Goal: Information Seeking & Learning: Check status

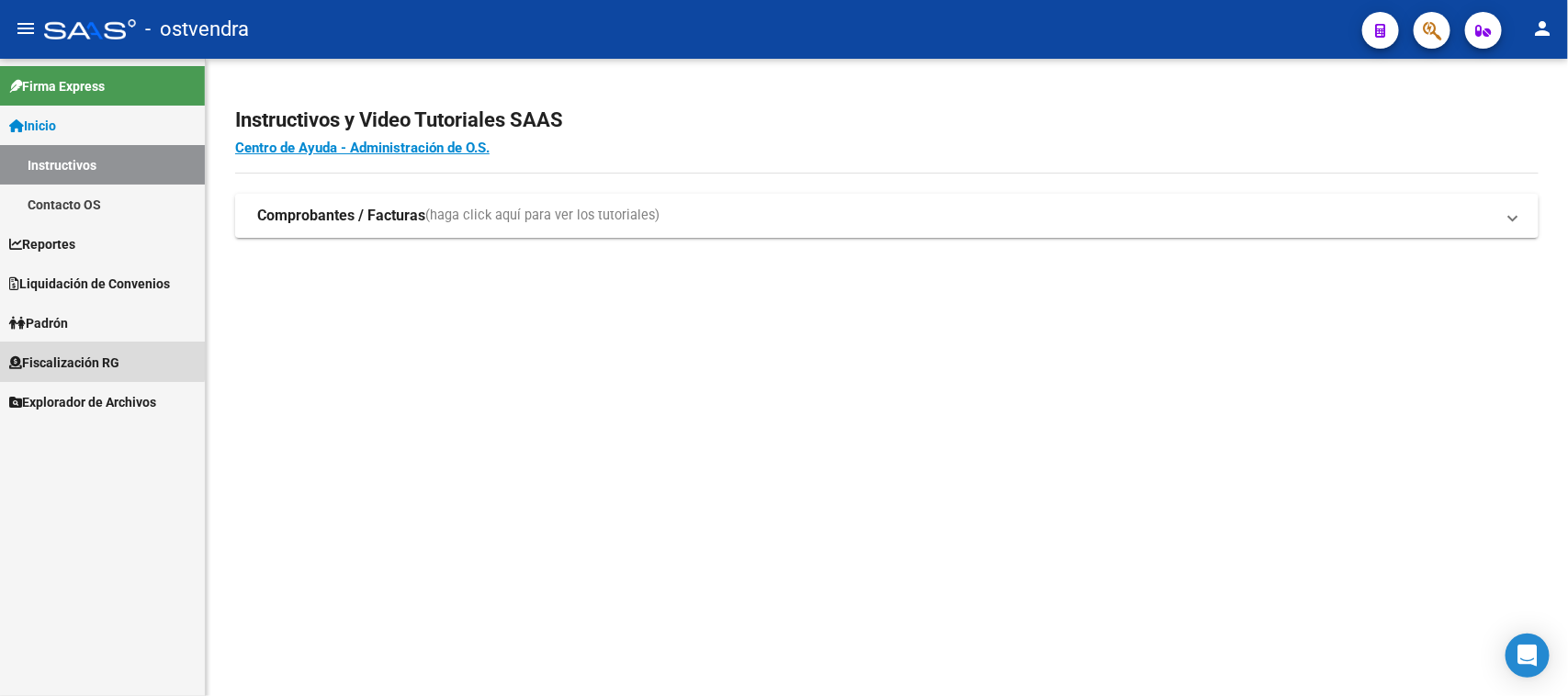
click at [74, 349] on link "Fiscalización RG" at bounding box center [102, 363] width 205 height 40
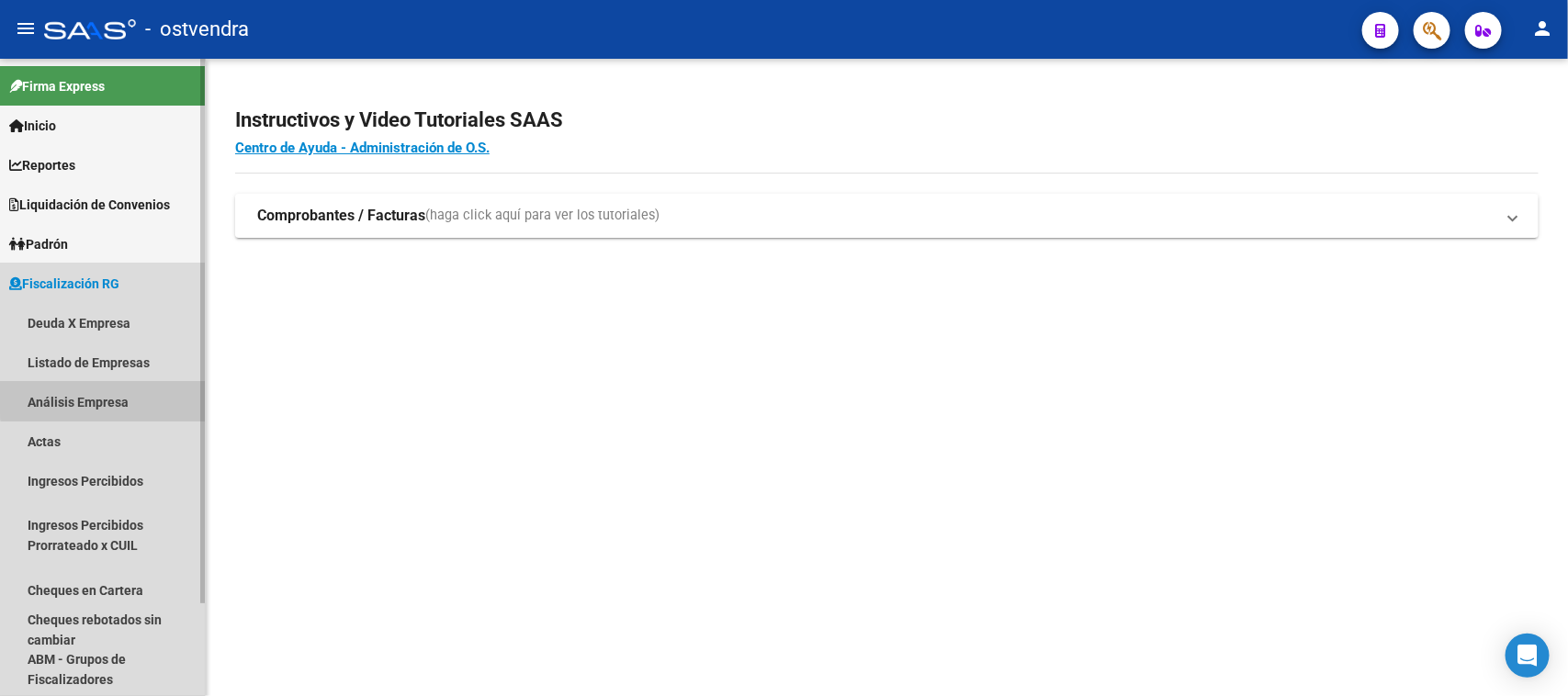
click at [106, 396] on link "Análisis Empresa" at bounding box center [102, 402] width 205 height 40
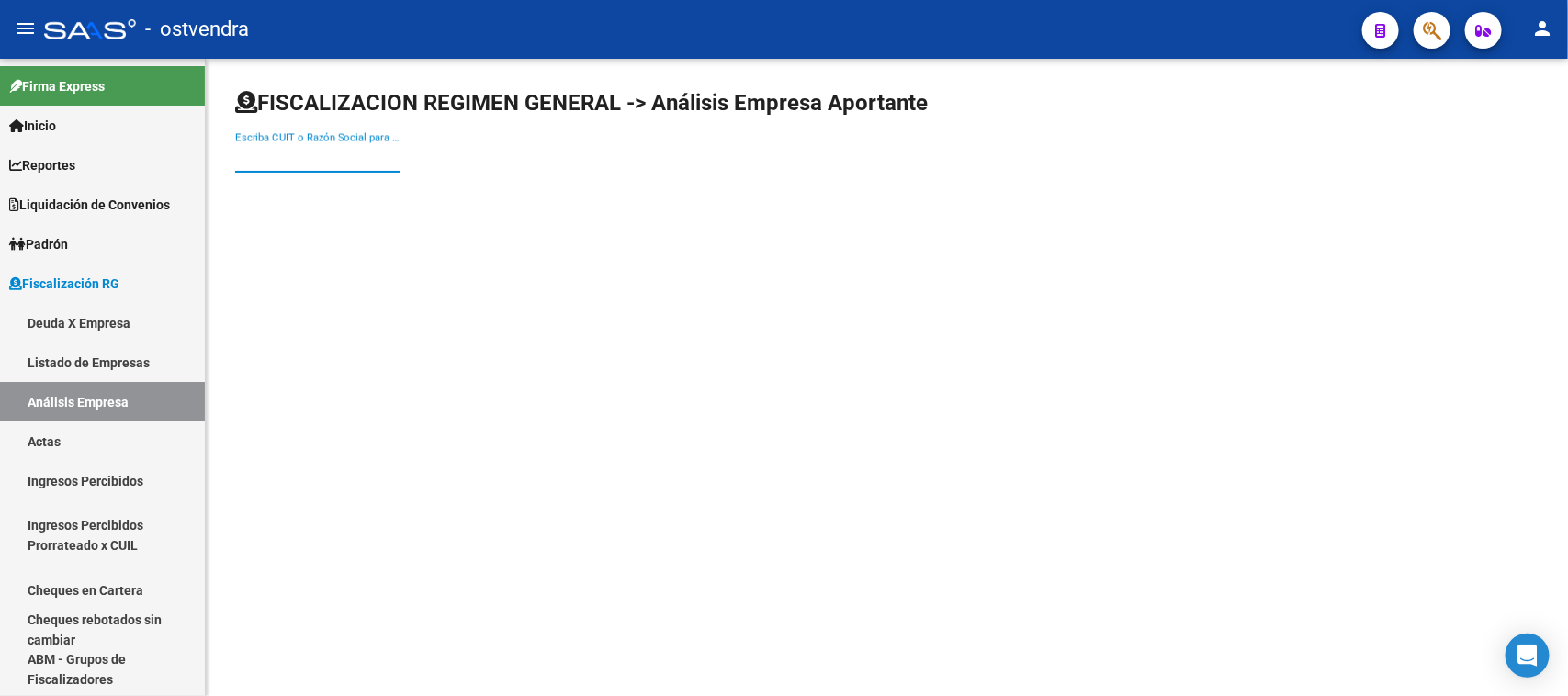
click at [369, 153] on input "Escriba CUIT o Razón Social para buscar" at bounding box center [317, 158] width 165 height 17
paste input "30501677643"
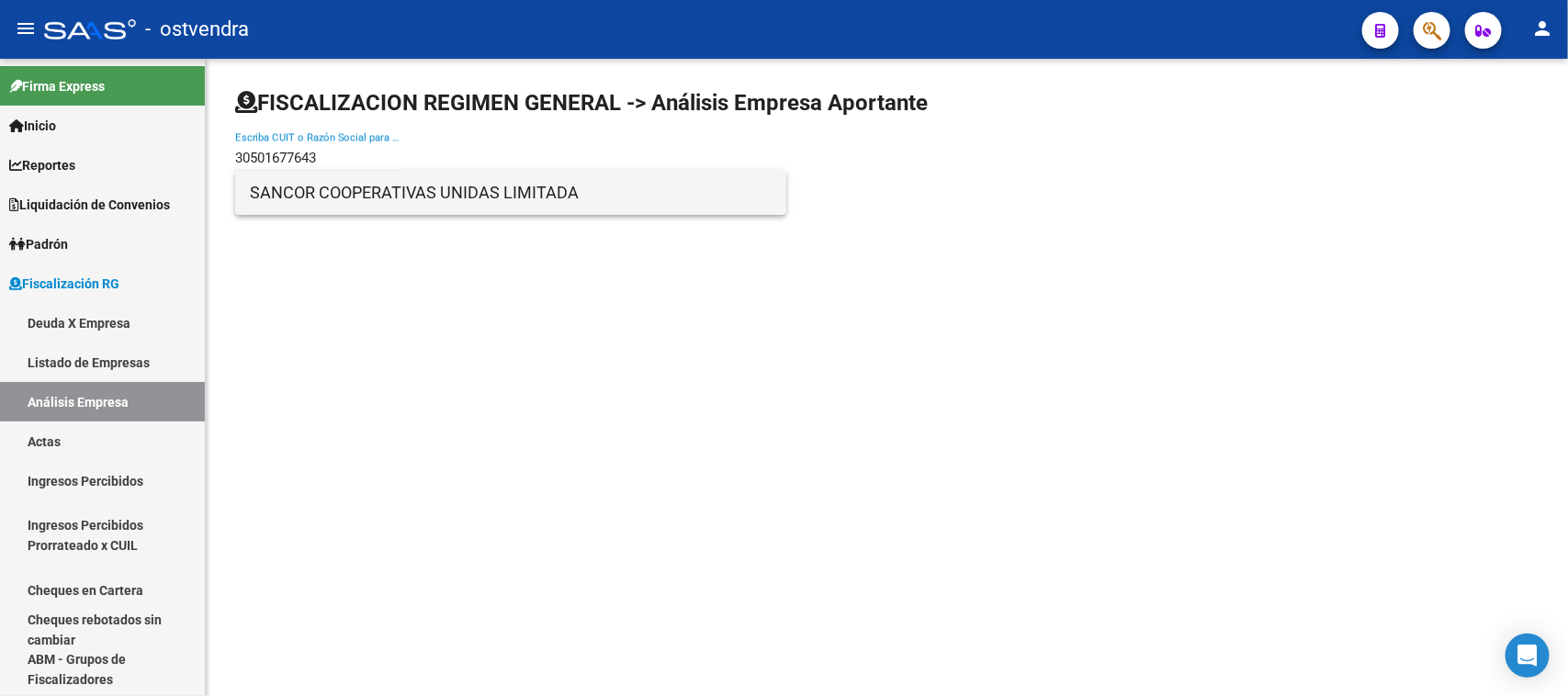
type input "30501677643"
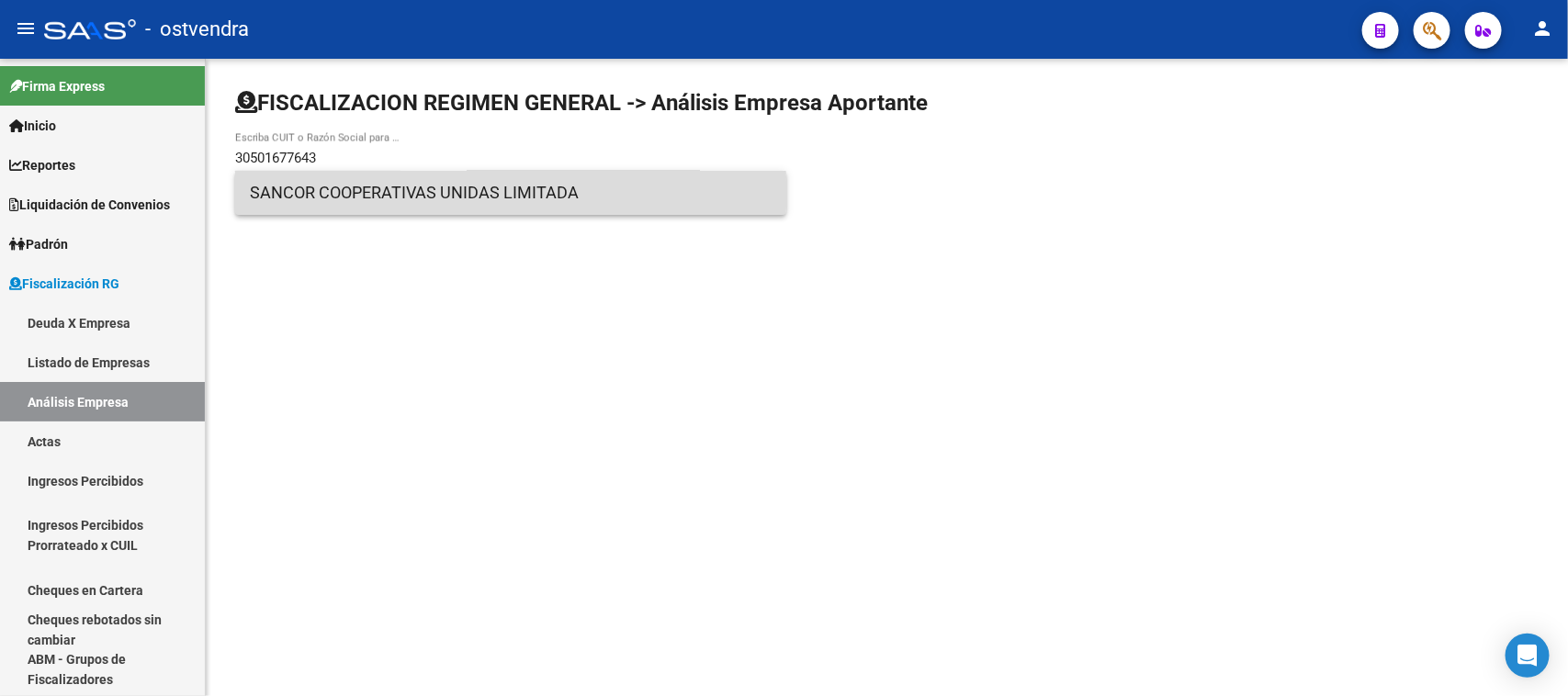
click at [393, 186] on span "SANCOR COOPERATIVAS UNIDAS LIMITADA" at bounding box center [510, 193] width 521 height 44
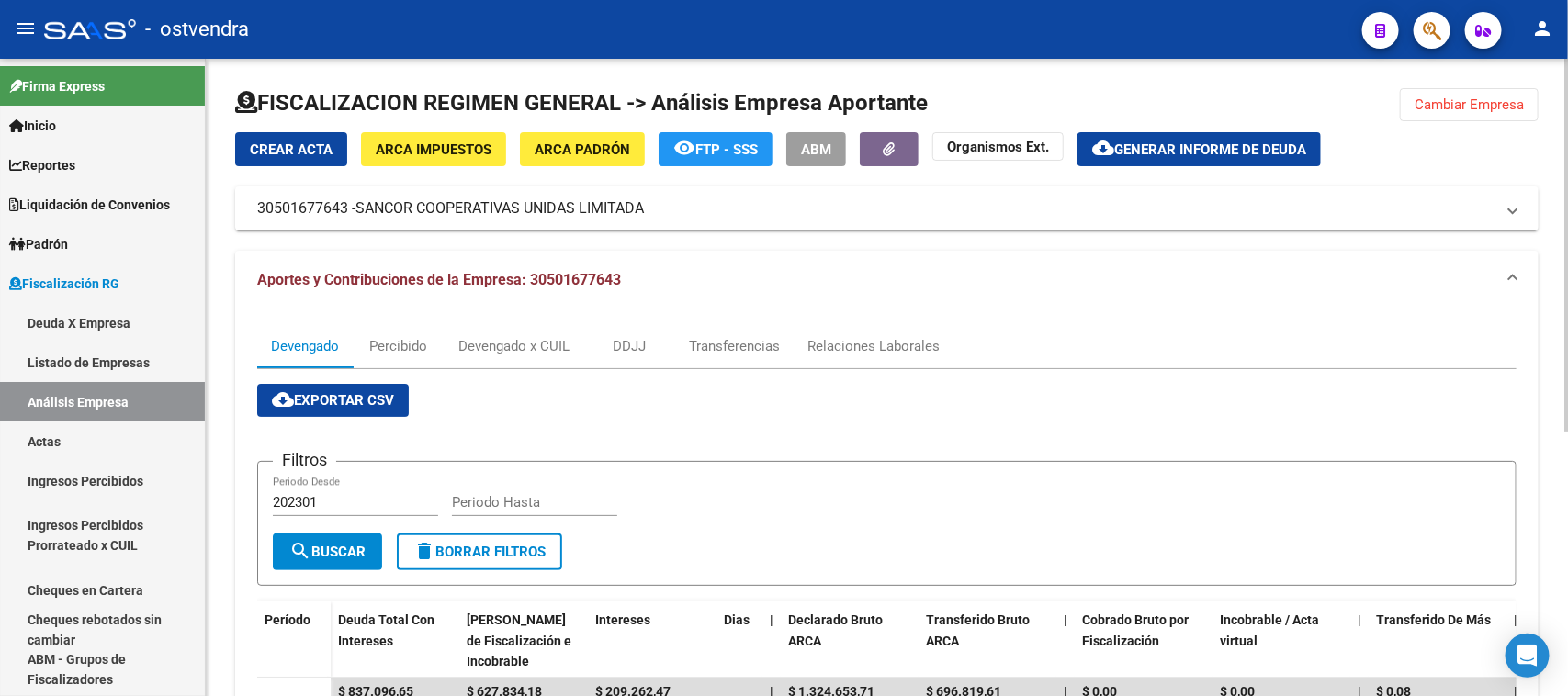
click at [1547, 266] on div "FISCALIZACION REGIMEN GENERAL -> Análisis Empresa Aportante Cambiar Empresa Cre…" at bounding box center [889, 596] width 1367 height 1075
click at [1430, 99] on span "Cambiar Empresa" at bounding box center [1469, 105] width 110 height 17
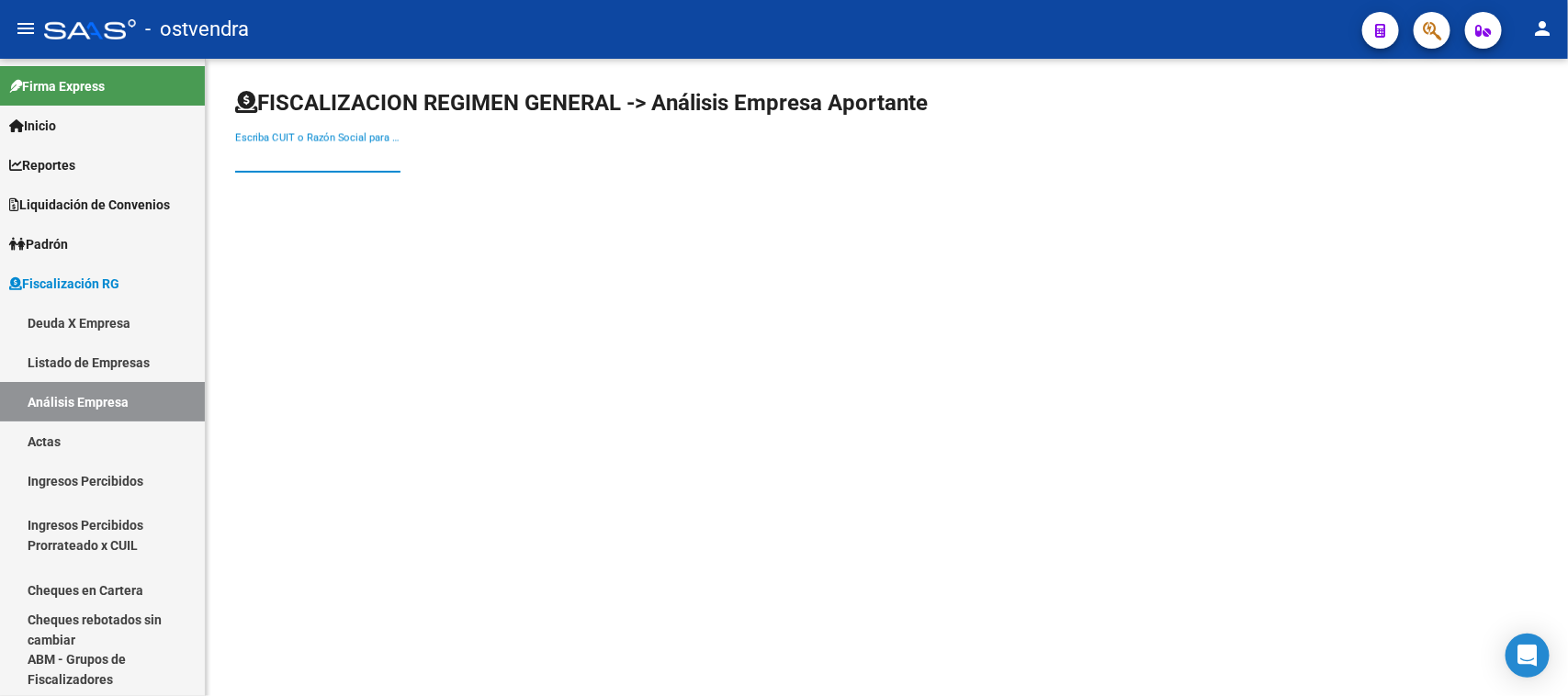
click at [321, 161] on input "Escriba CUIT o Razón Social para buscar" at bounding box center [317, 158] width 165 height 17
paste input "30515924791"
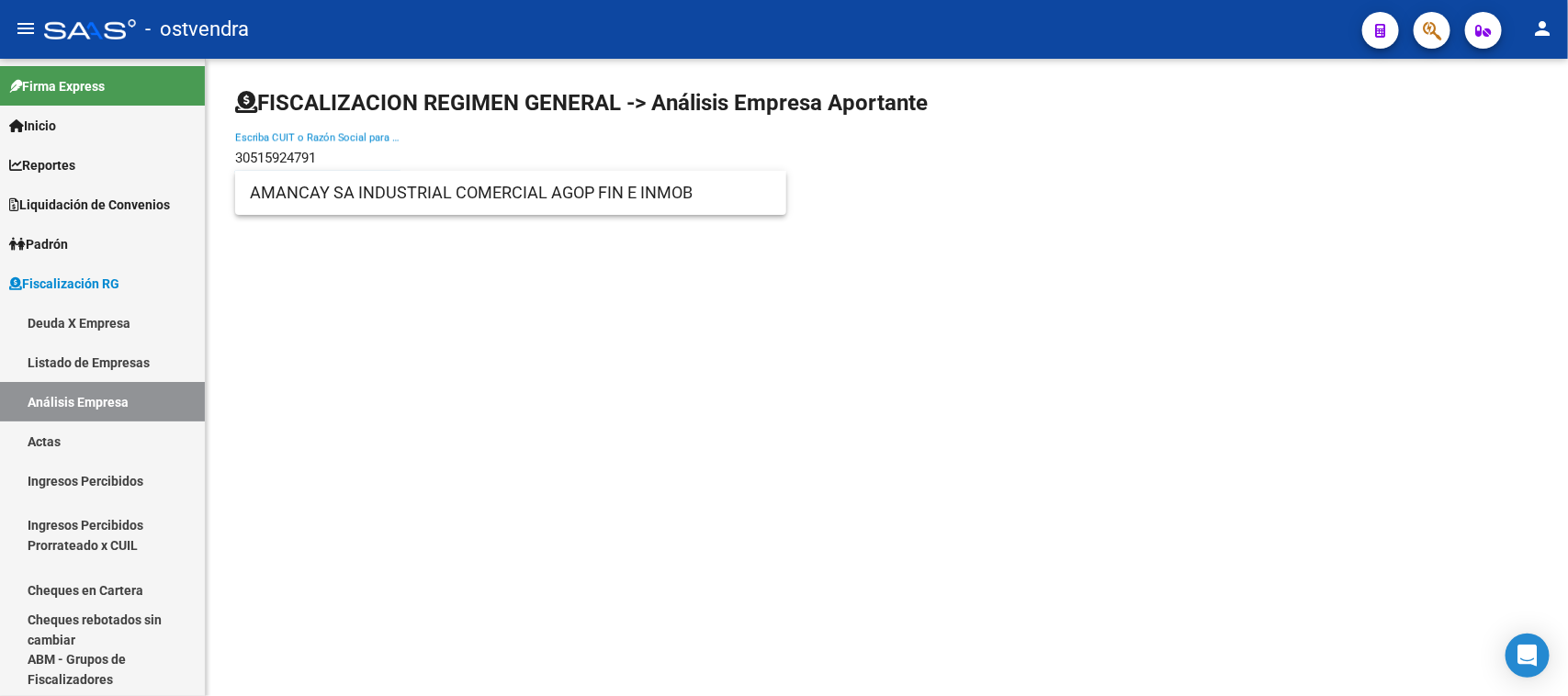
type input "30515924791"
click at [358, 199] on span "AMANCAY SA INDUSTRIAL COMERCIAL AGOP FIN E INMOB" at bounding box center [510, 193] width 521 height 44
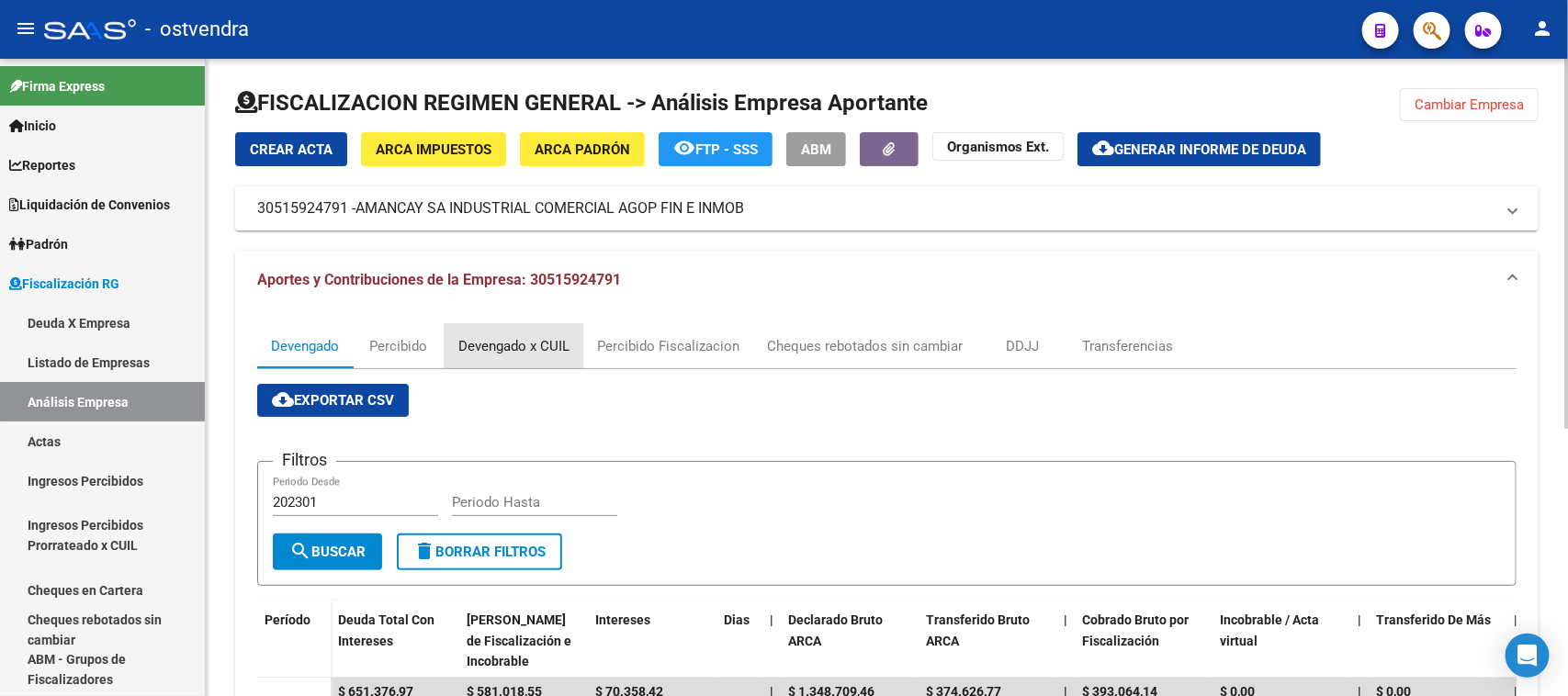
click at [485, 331] on div "Devengado x CUIL" at bounding box center [514, 346] width 139 height 44
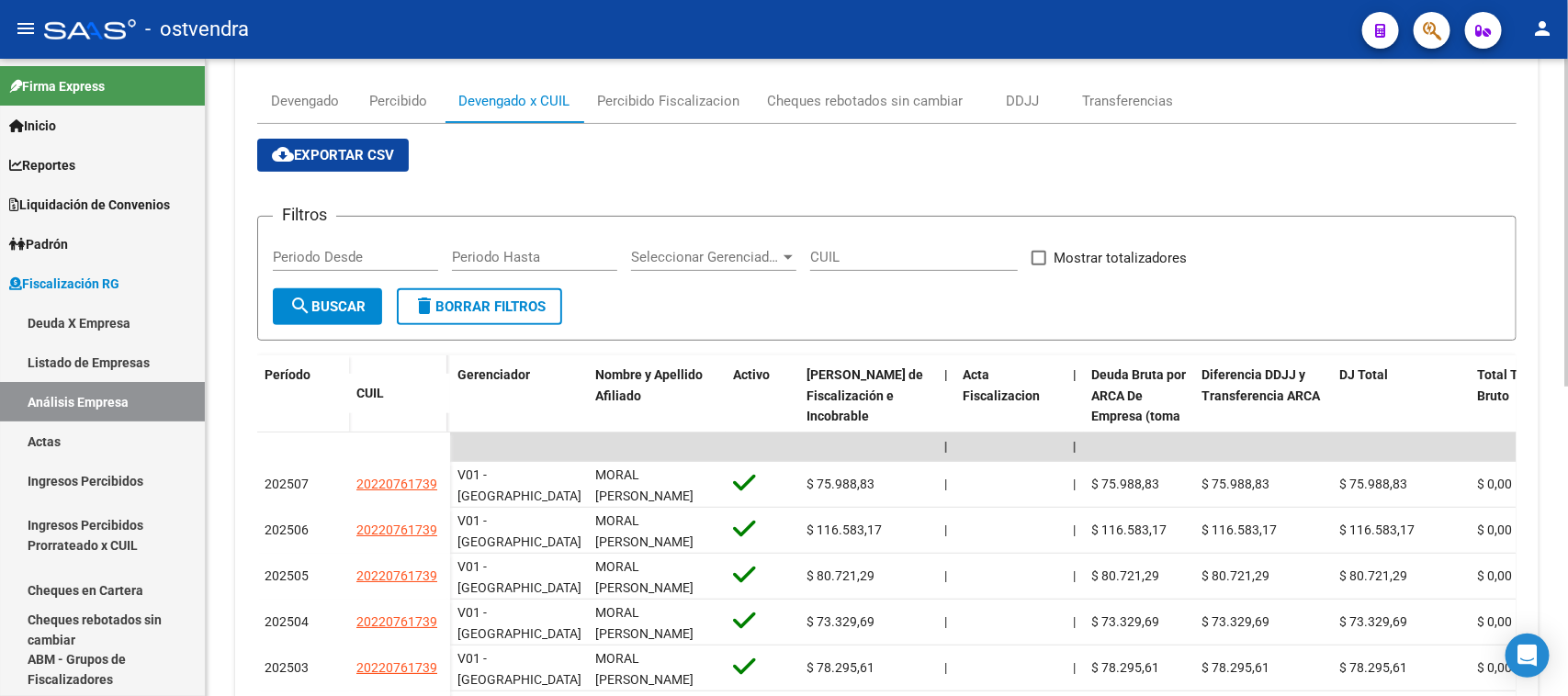
scroll to position [248, 0]
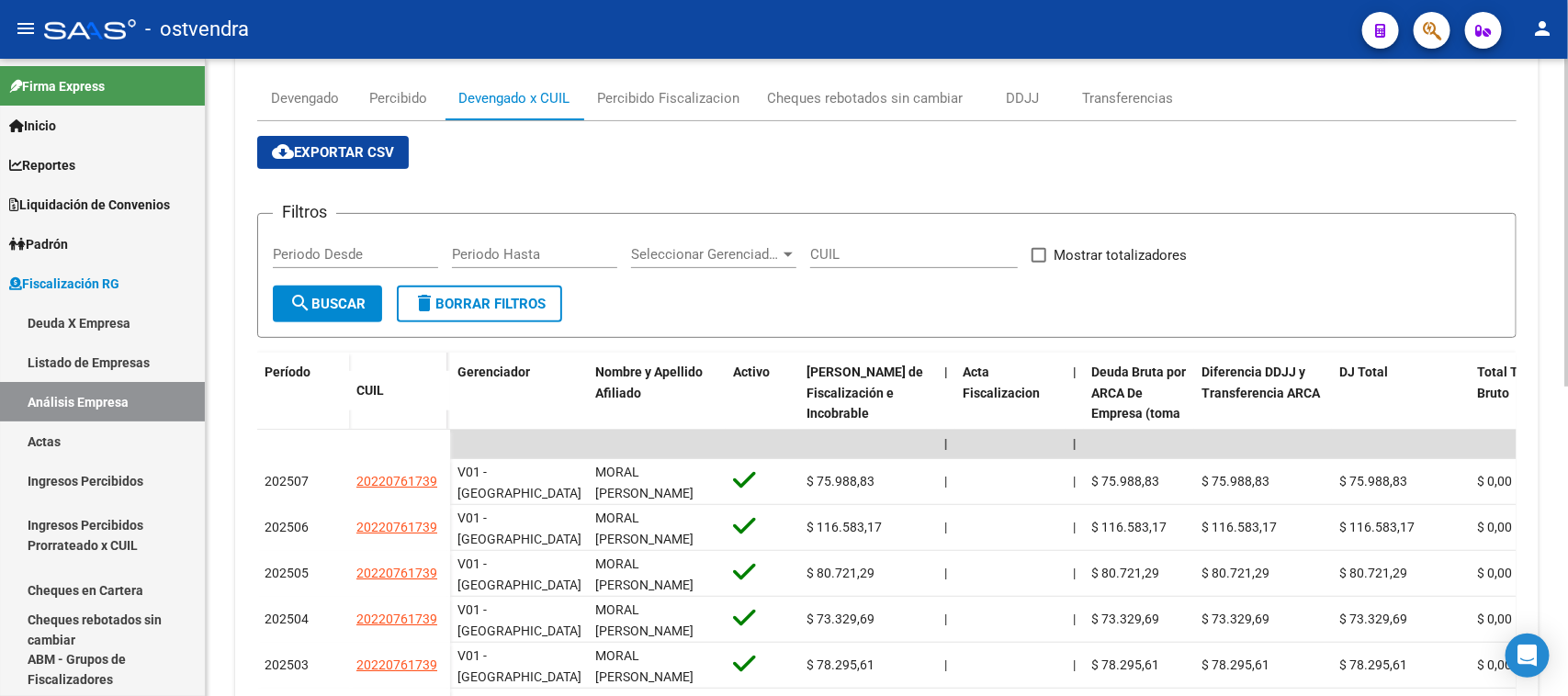
click at [1567, 291] on div at bounding box center [1566, 352] width 5 height 328
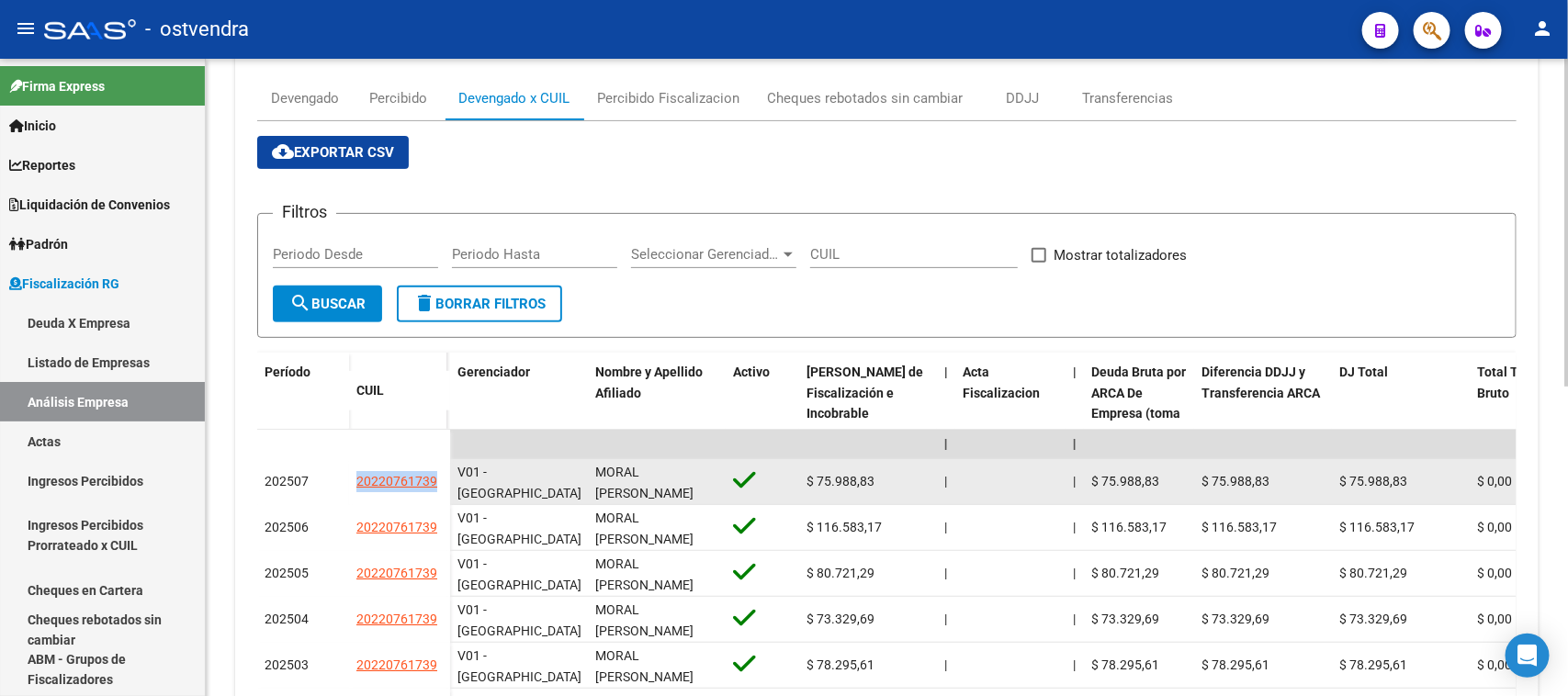
drag, startPoint x: 346, startPoint y: 478, endPoint x: 447, endPoint y: 484, distance: 101.2
click at [447, 484] on div "202507 20220761739" at bounding box center [353, 482] width 193 height 46
copy div "20220761739"
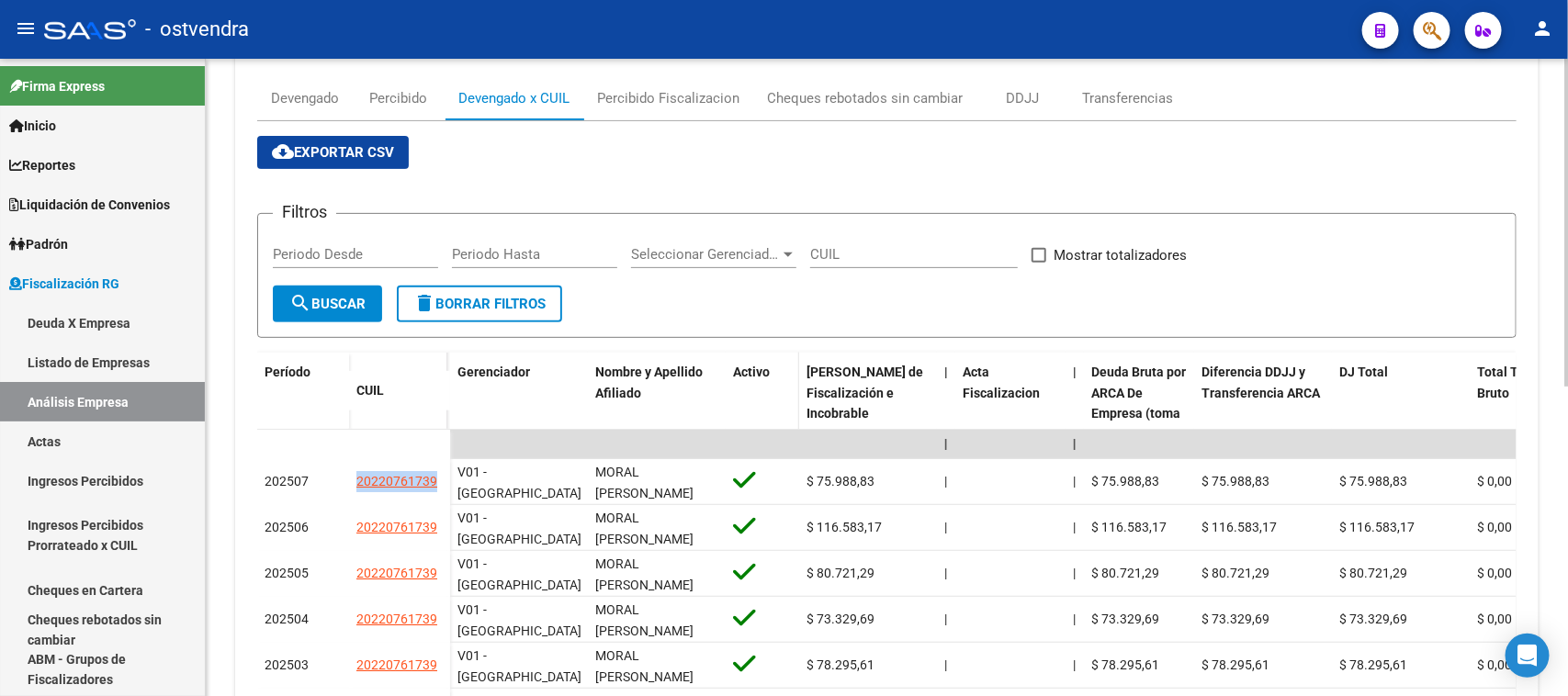
copy div "20220761739"
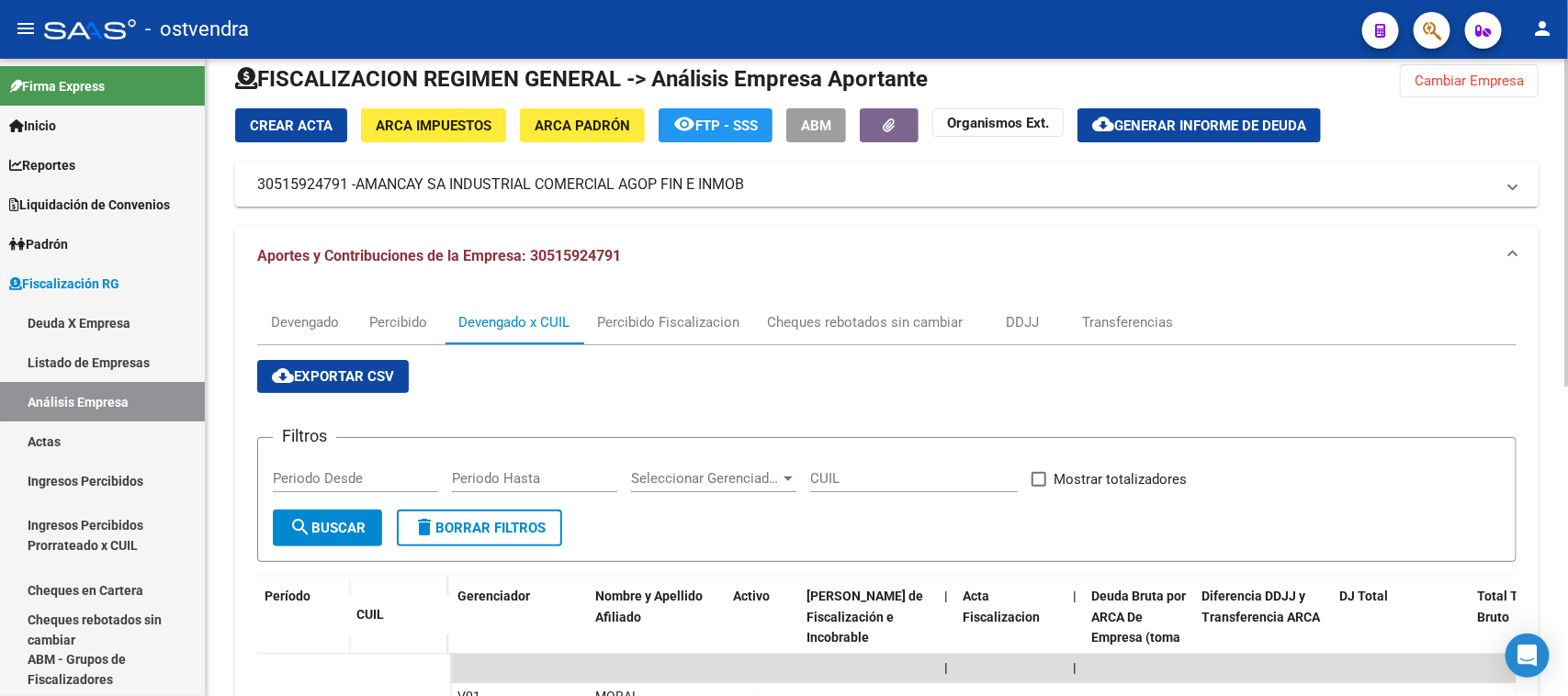
scroll to position [17, 0]
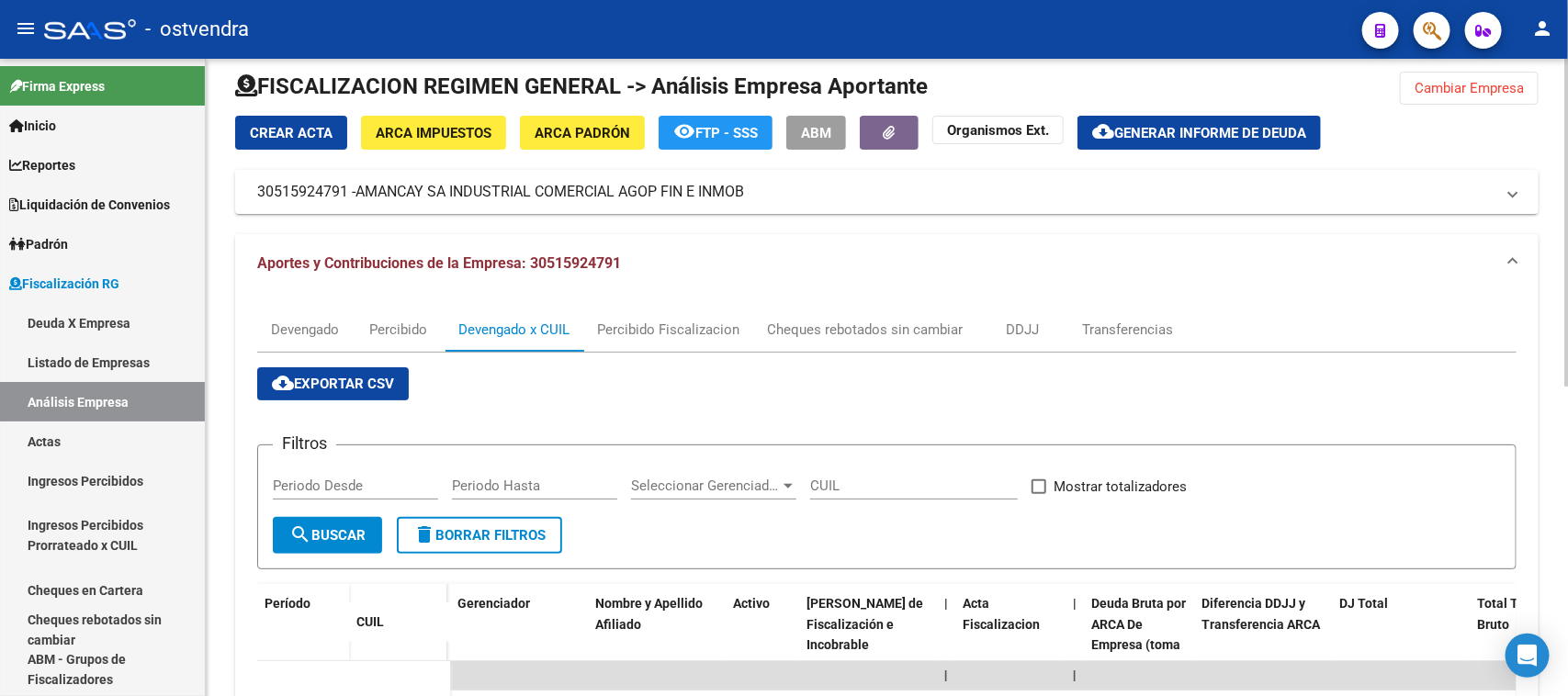
click at [1555, 157] on div "FISCALIZACION REGIMEN GENERAL -> Análisis Empresa Aportante Cambiar Empresa Cre…" at bounding box center [889, 656] width 1367 height 1228
click at [1460, 93] on span "Cambiar Empresa" at bounding box center [1469, 89] width 110 height 17
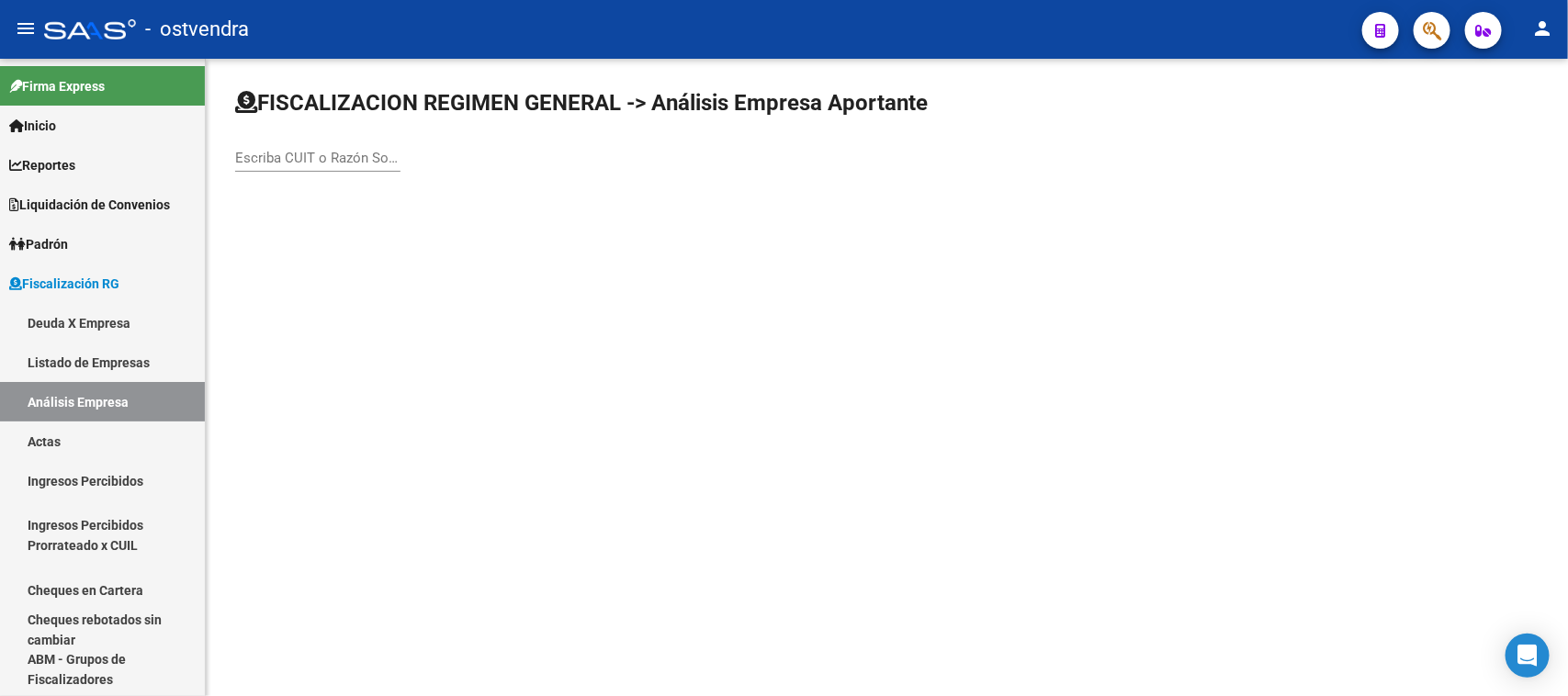
scroll to position [0, 0]
click at [365, 153] on input "Escriba CUIT o Razón Social para buscar" at bounding box center [317, 158] width 165 height 17
paste input "30716296241"
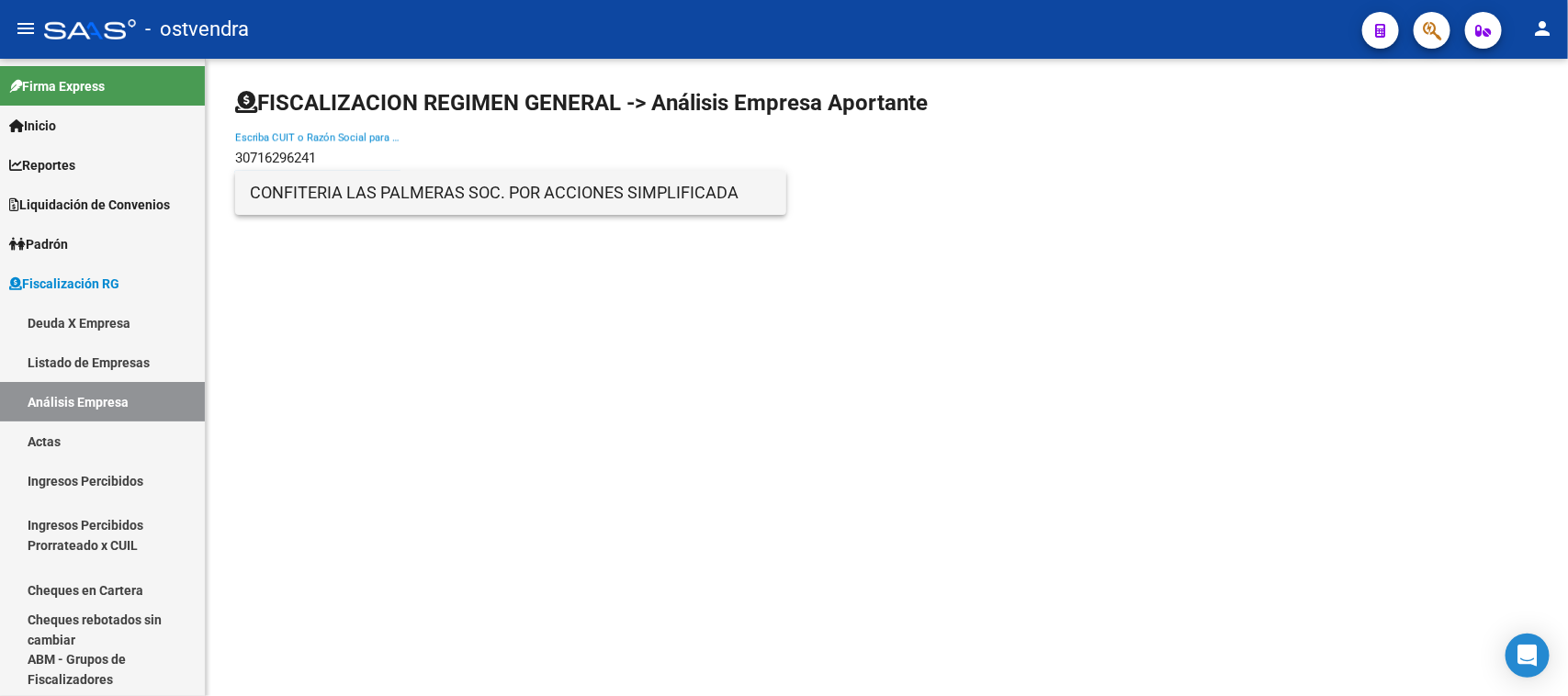
type input "30716296241"
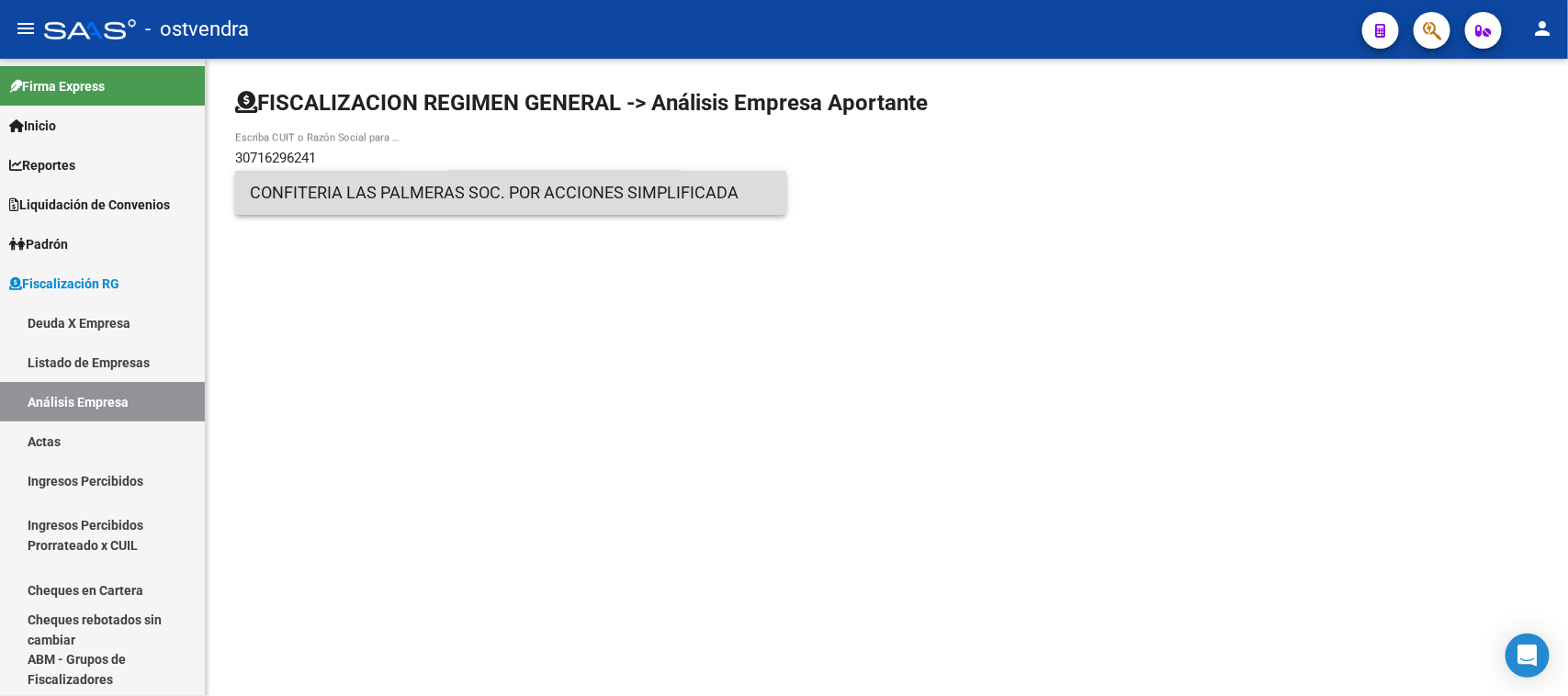
click at [383, 195] on span "CONFITERIA LAS PALMERAS SOC. POR ACCIONES SIMPLIFICADA" at bounding box center [510, 193] width 521 height 44
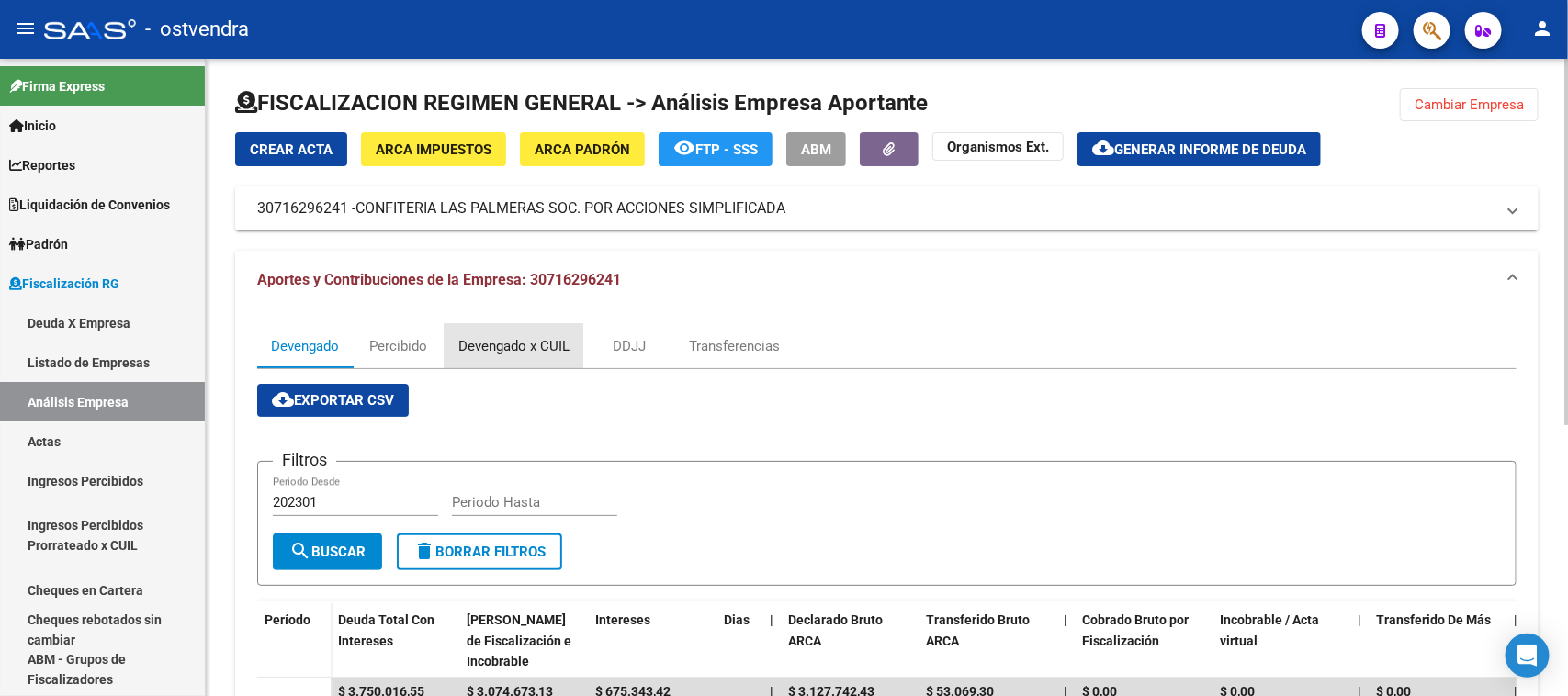
click at [471, 343] on div "Devengado x CUIL" at bounding box center [514, 346] width 111 height 20
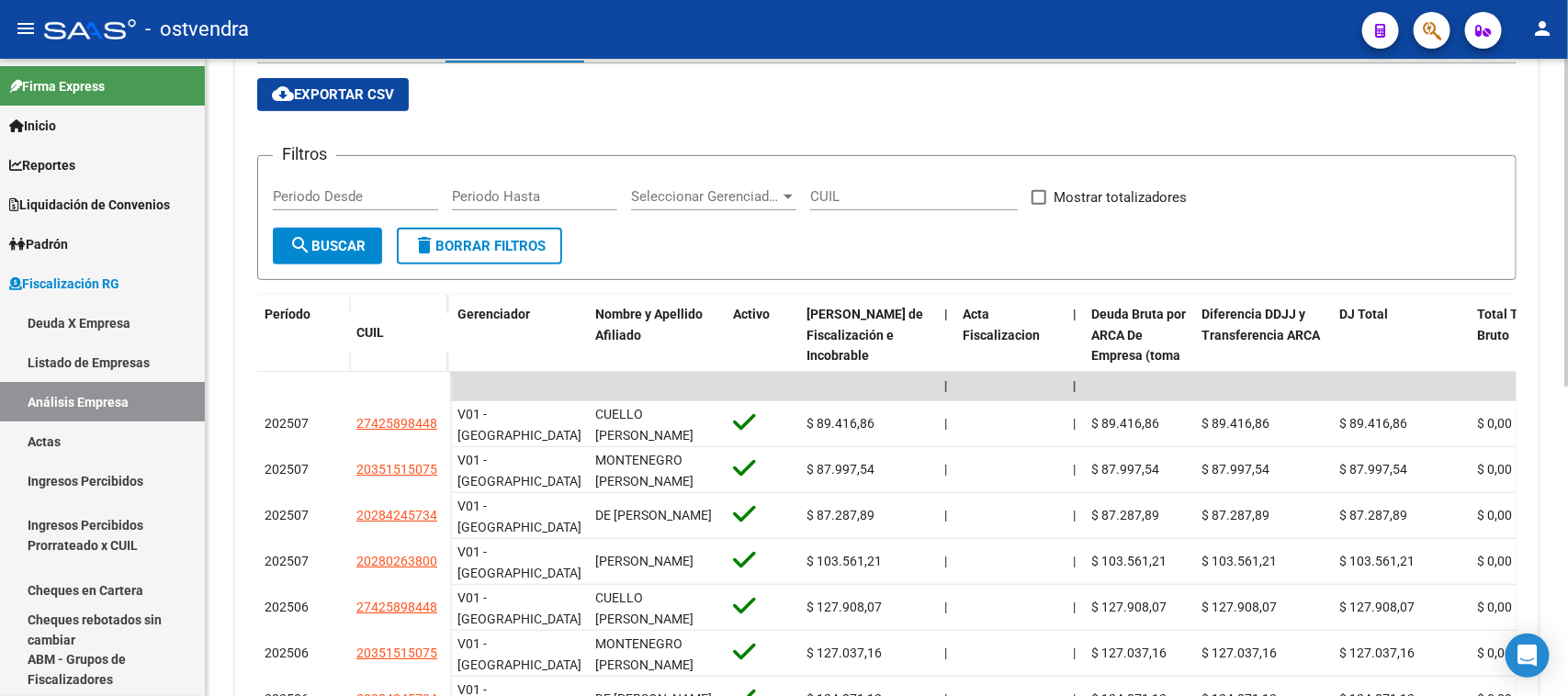
scroll to position [323, 0]
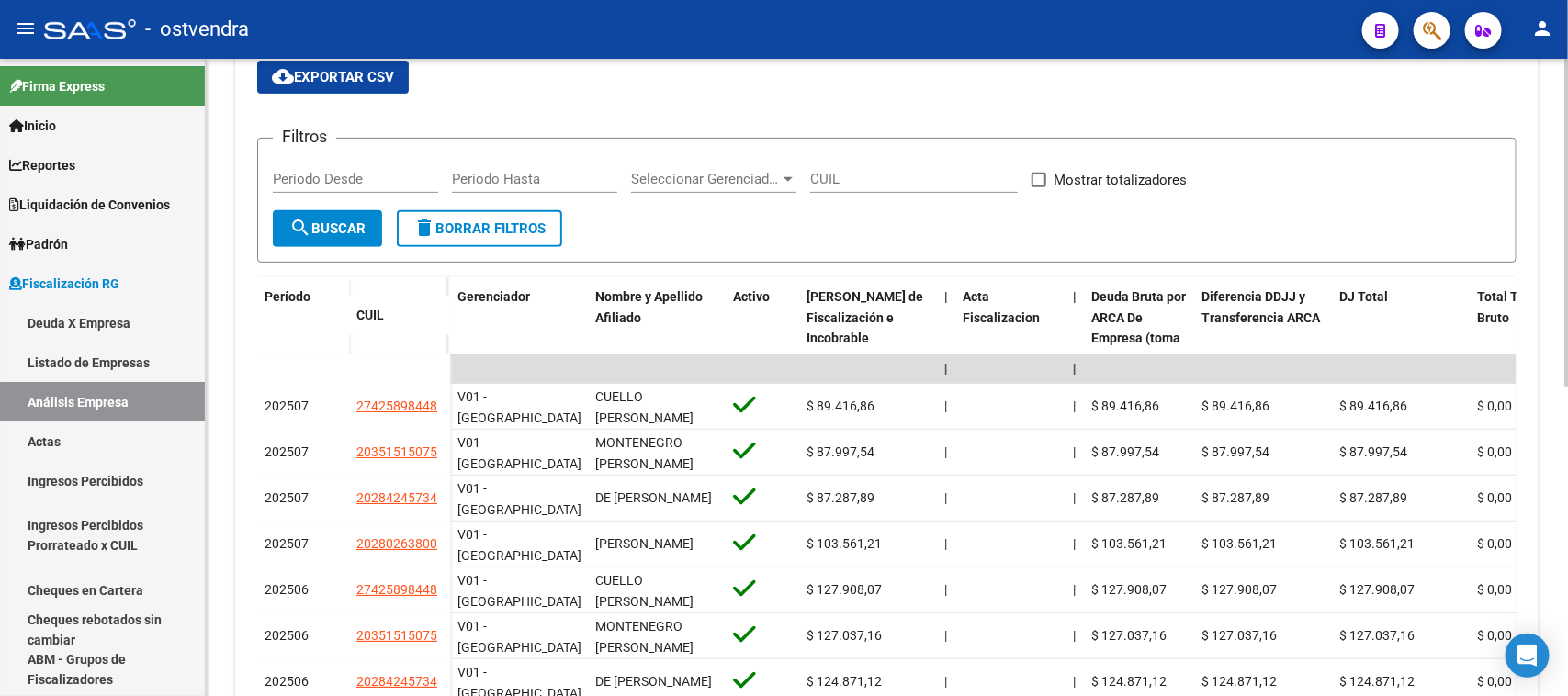
click at [1567, 316] on div at bounding box center [1566, 392] width 5 height 328
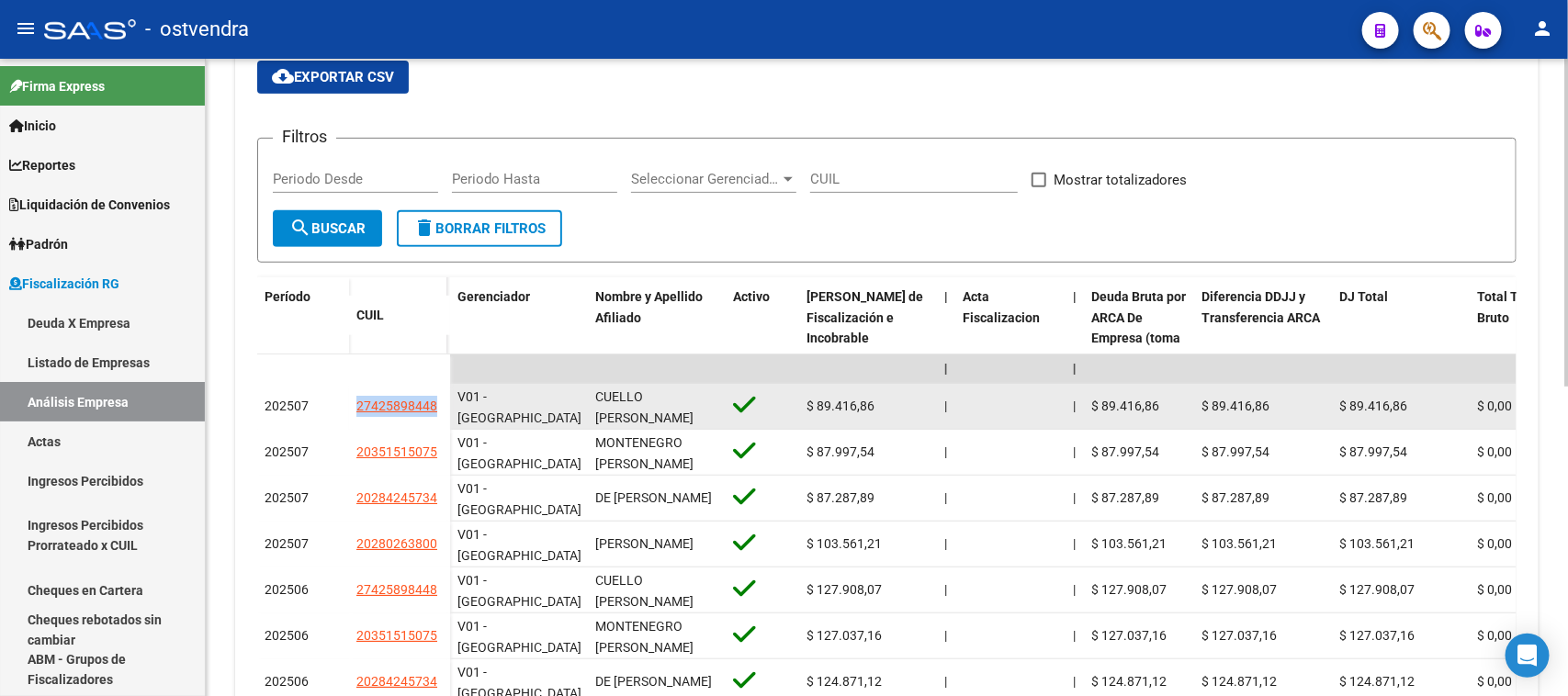
drag, startPoint x: 336, startPoint y: 412, endPoint x: 447, endPoint y: 424, distance: 111.6
click at [447, 424] on div "202507 27425898448" at bounding box center [353, 406] width 193 height 46
copy div "27425898448"
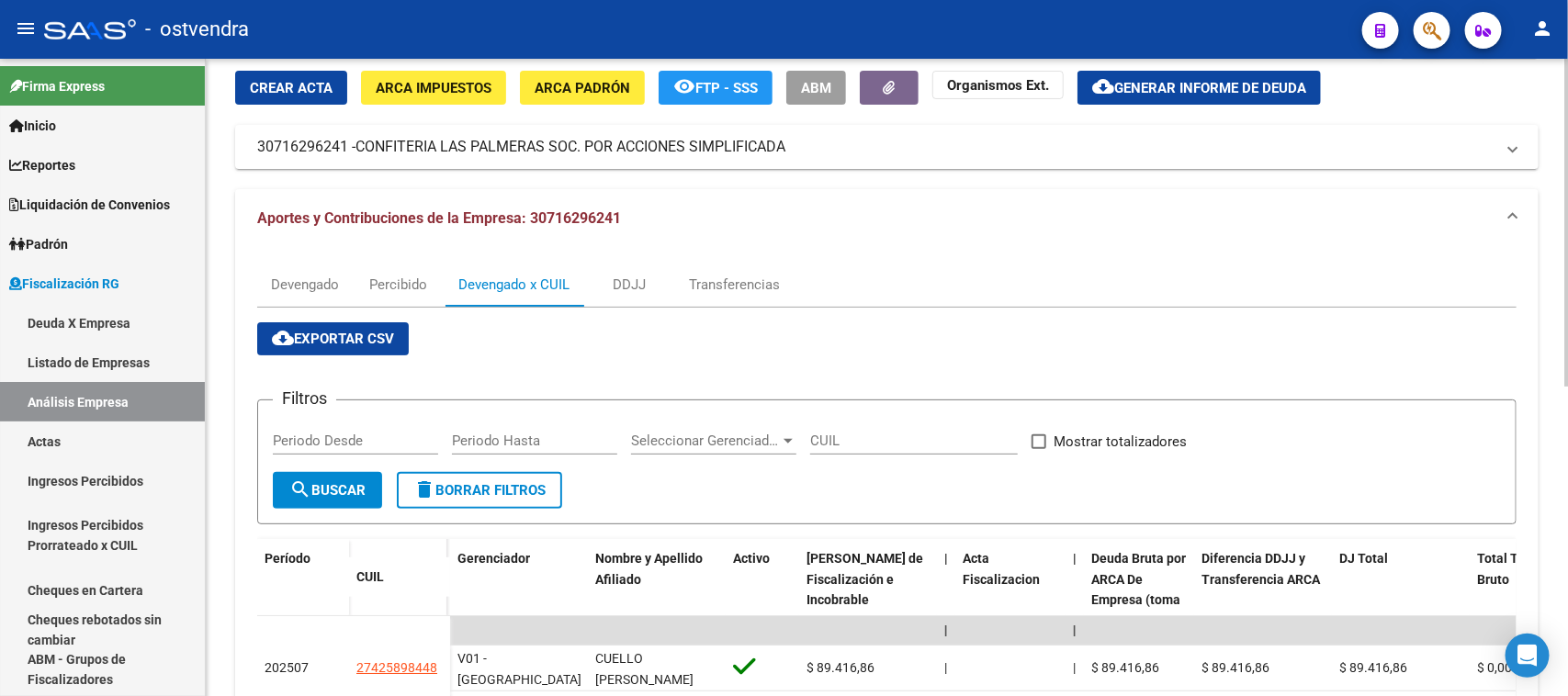
scroll to position [57, 0]
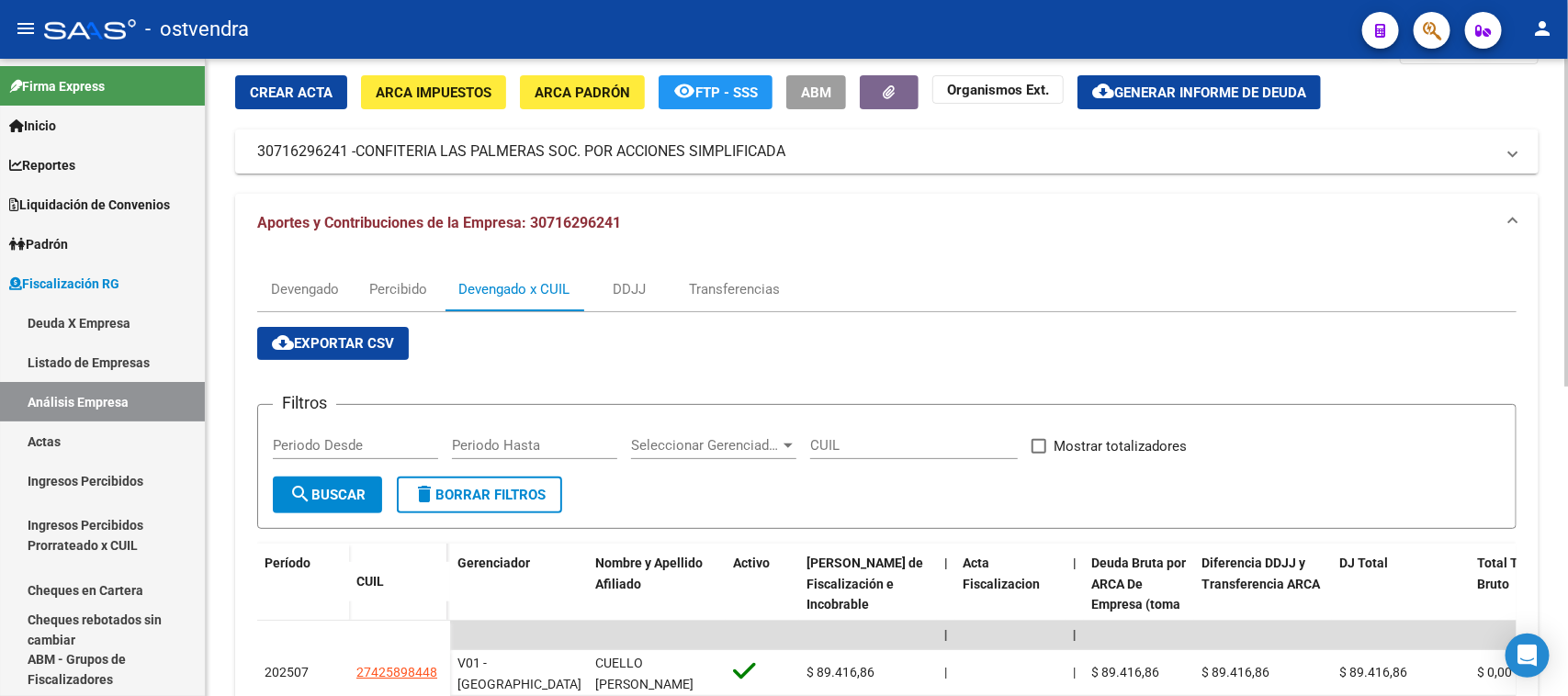
click at [1547, 335] on div "FISCALIZACION REGIMEN GENERAL -> Análisis Empresa Aportante Cambiar Empresa Cre…" at bounding box center [889, 616] width 1367 height 1228
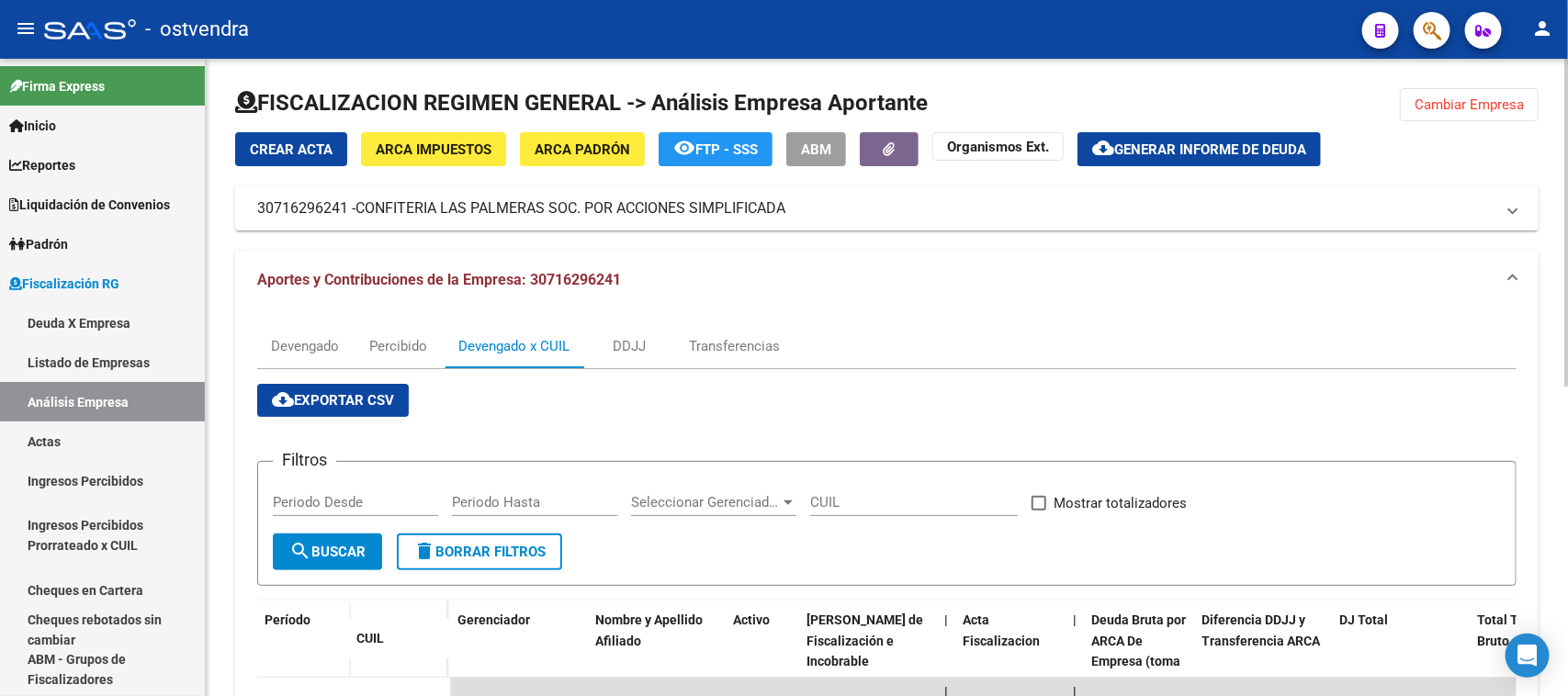
click at [1559, 208] on div "FISCALIZACION REGIMEN GENERAL -> Análisis Empresa Aportante Cambiar Empresa Cre…" at bounding box center [889, 672] width 1367 height 1228
click at [1476, 103] on span "Cambiar Empresa" at bounding box center [1469, 105] width 110 height 17
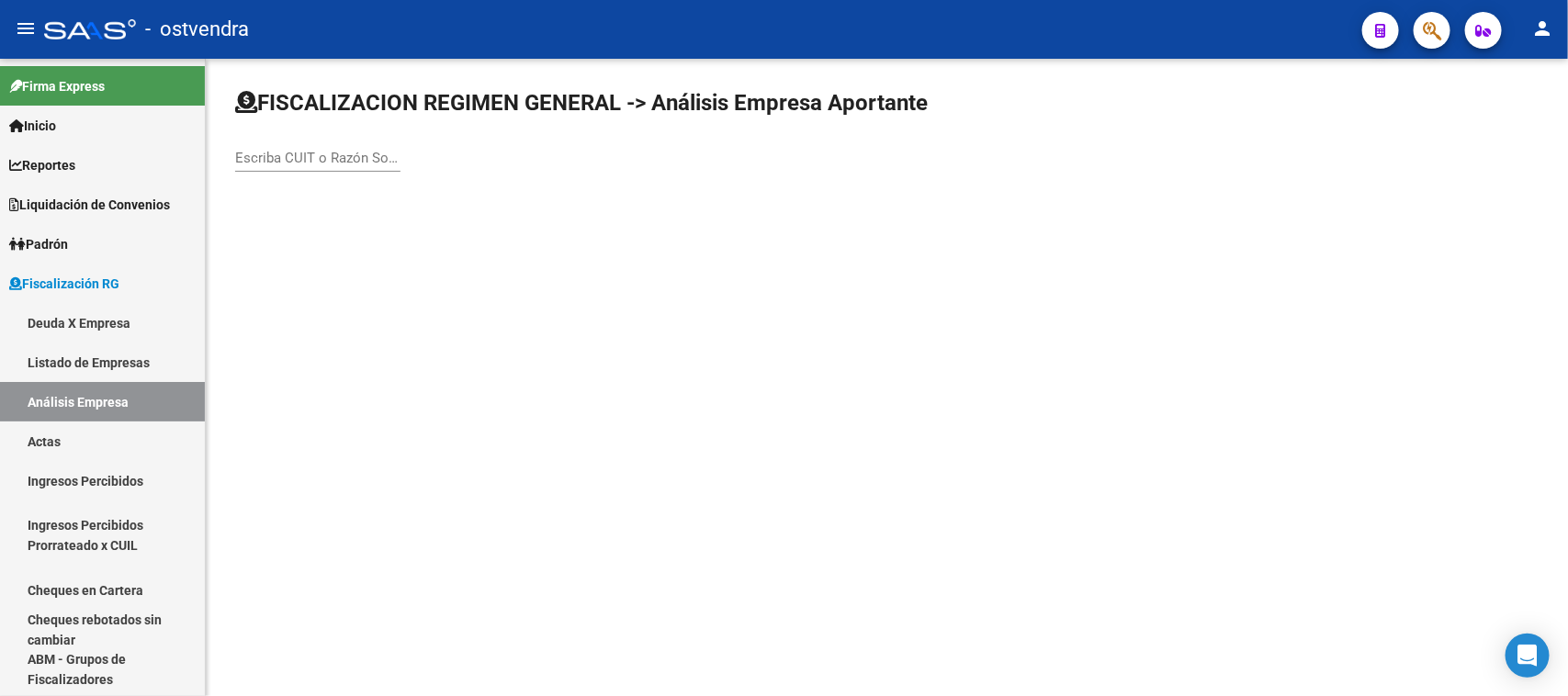
click at [342, 166] on div "Escriba CUIT o Razón Social para buscar" at bounding box center [317, 152] width 165 height 40
paste input "30504156342"
type input "30504156342"
click at [342, 166] on div "30504156342 Escriba CUIT o Razón Social para buscar" at bounding box center [317, 152] width 165 height 40
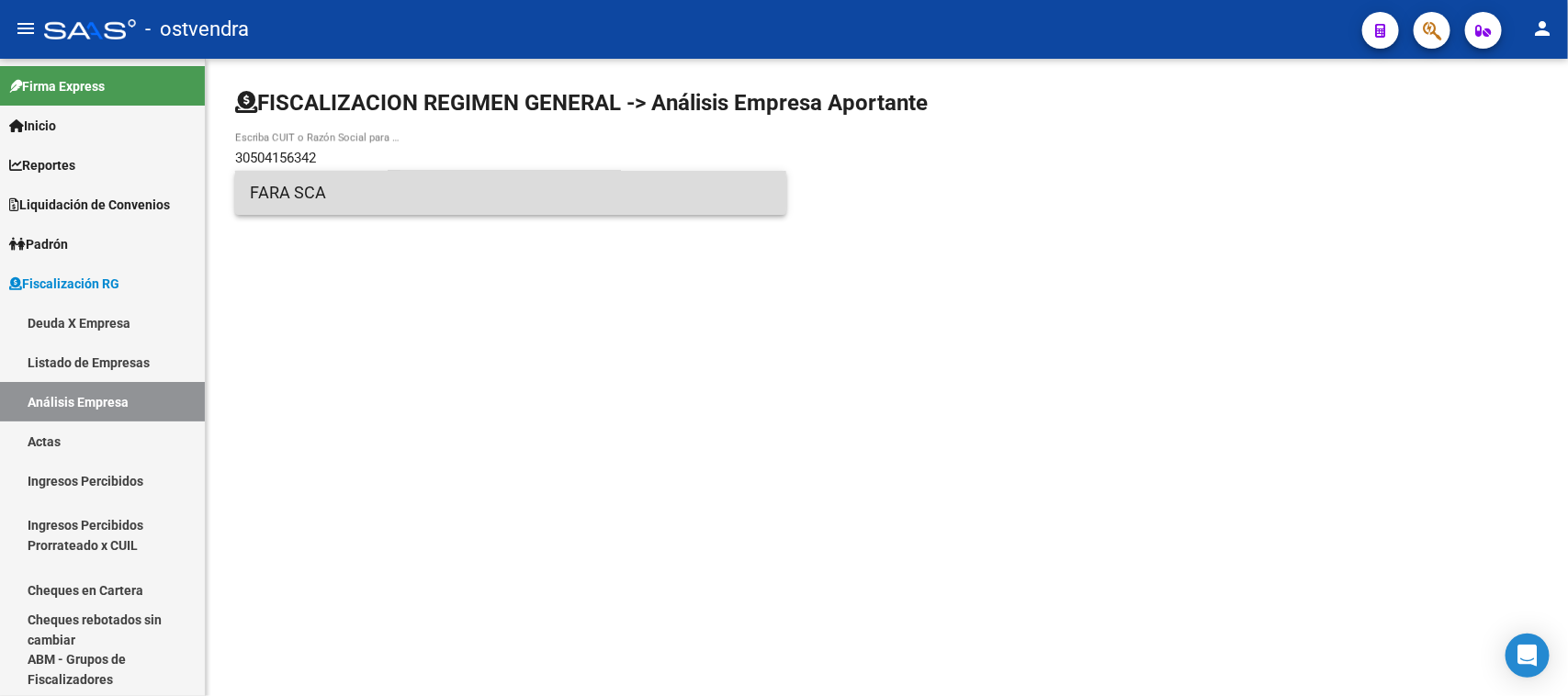
click at [353, 194] on span "FARA SCA" at bounding box center [510, 193] width 521 height 44
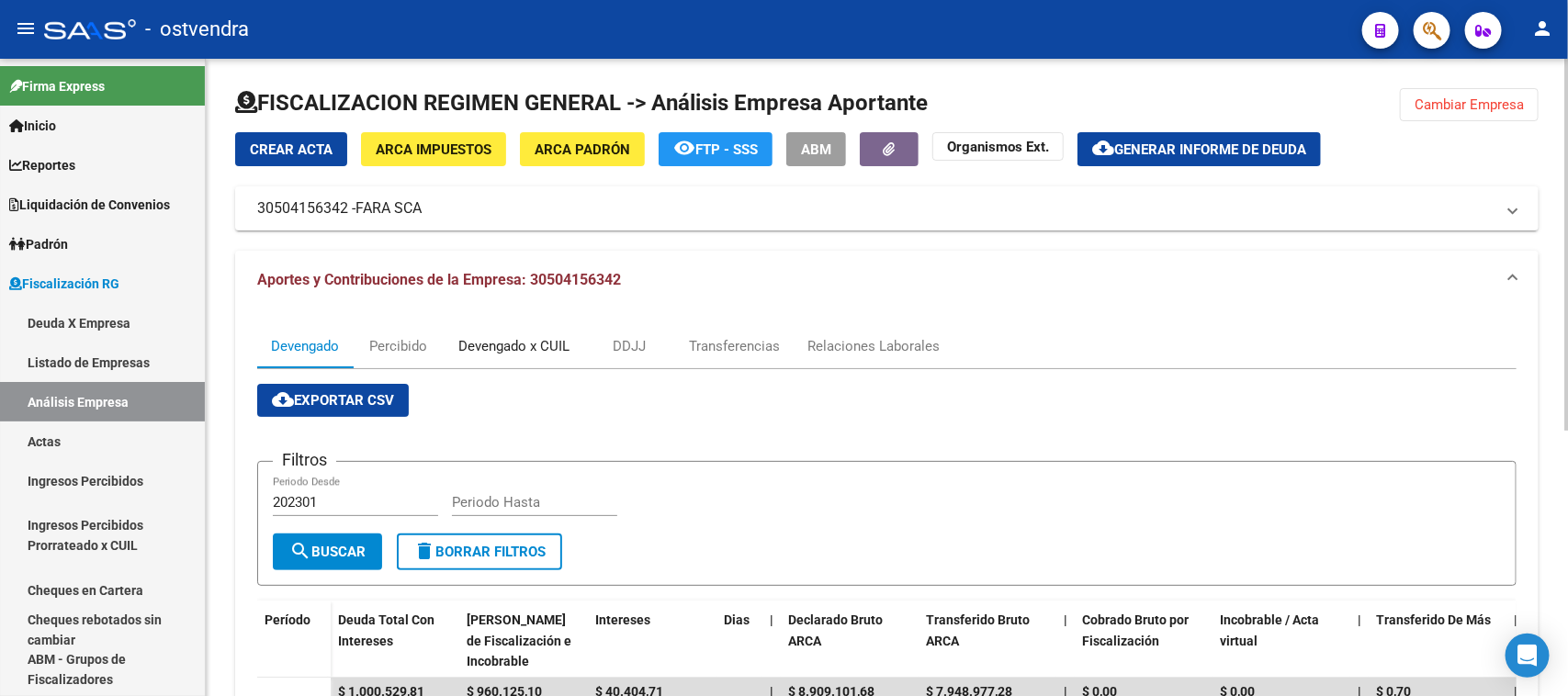
click at [516, 340] on div "Devengado x CUIL" at bounding box center [514, 346] width 111 height 20
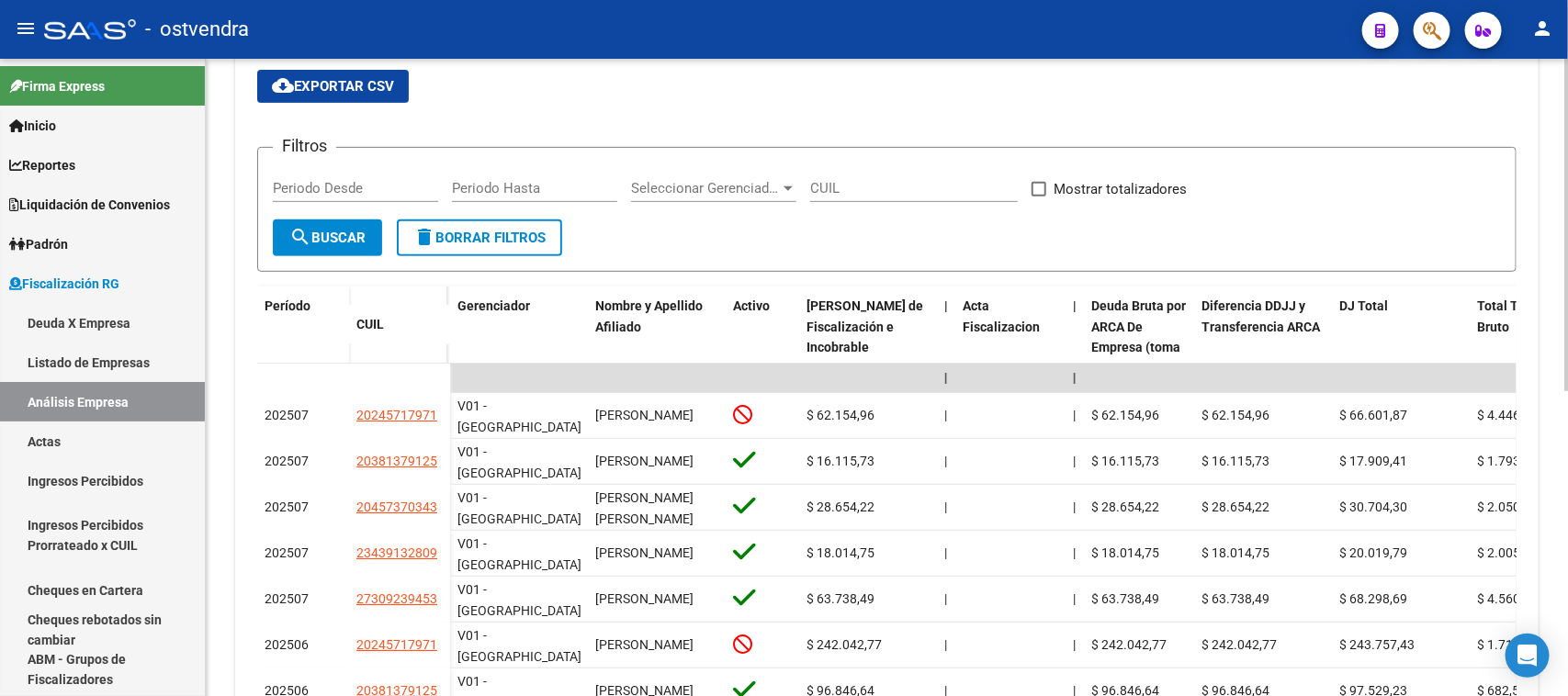
scroll to position [336, 0]
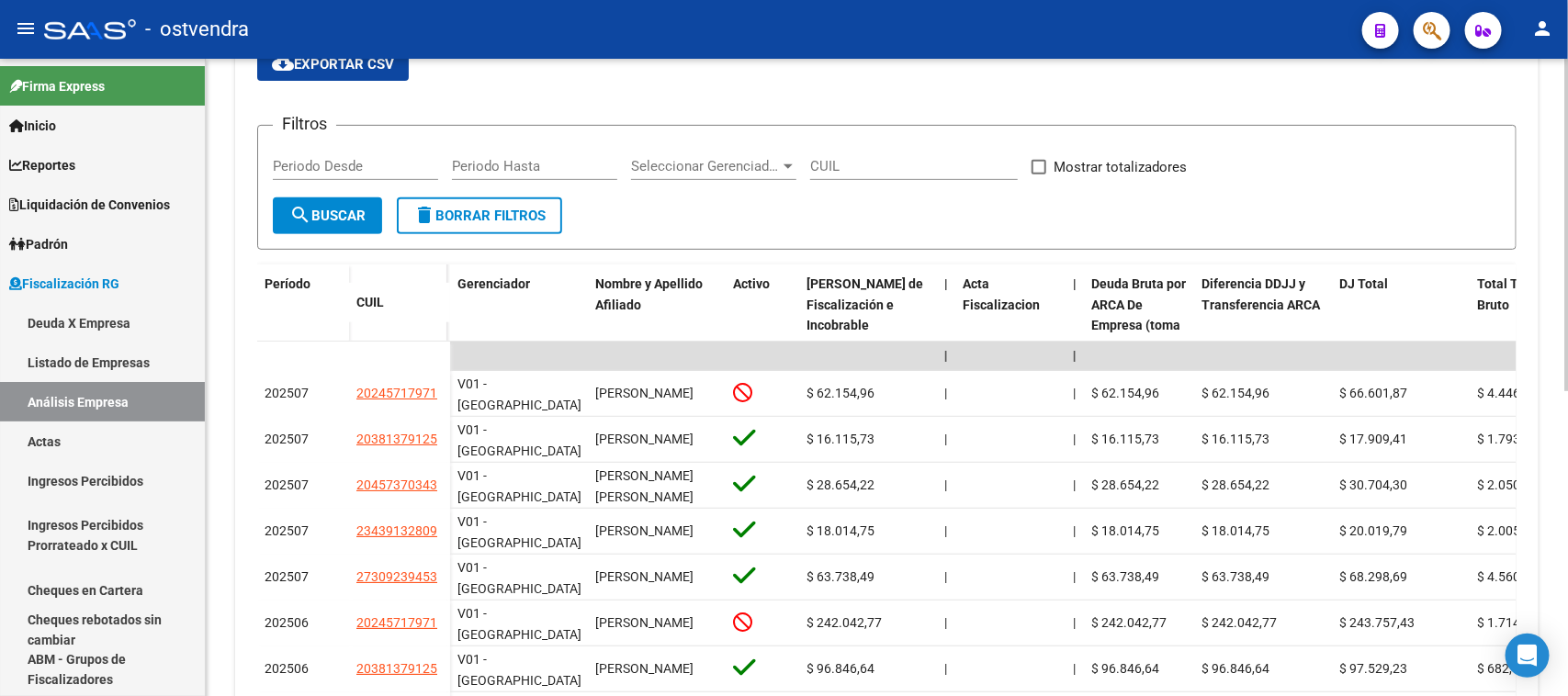
click at [1567, 296] on div at bounding box center [1566, 399] width 5 height 332
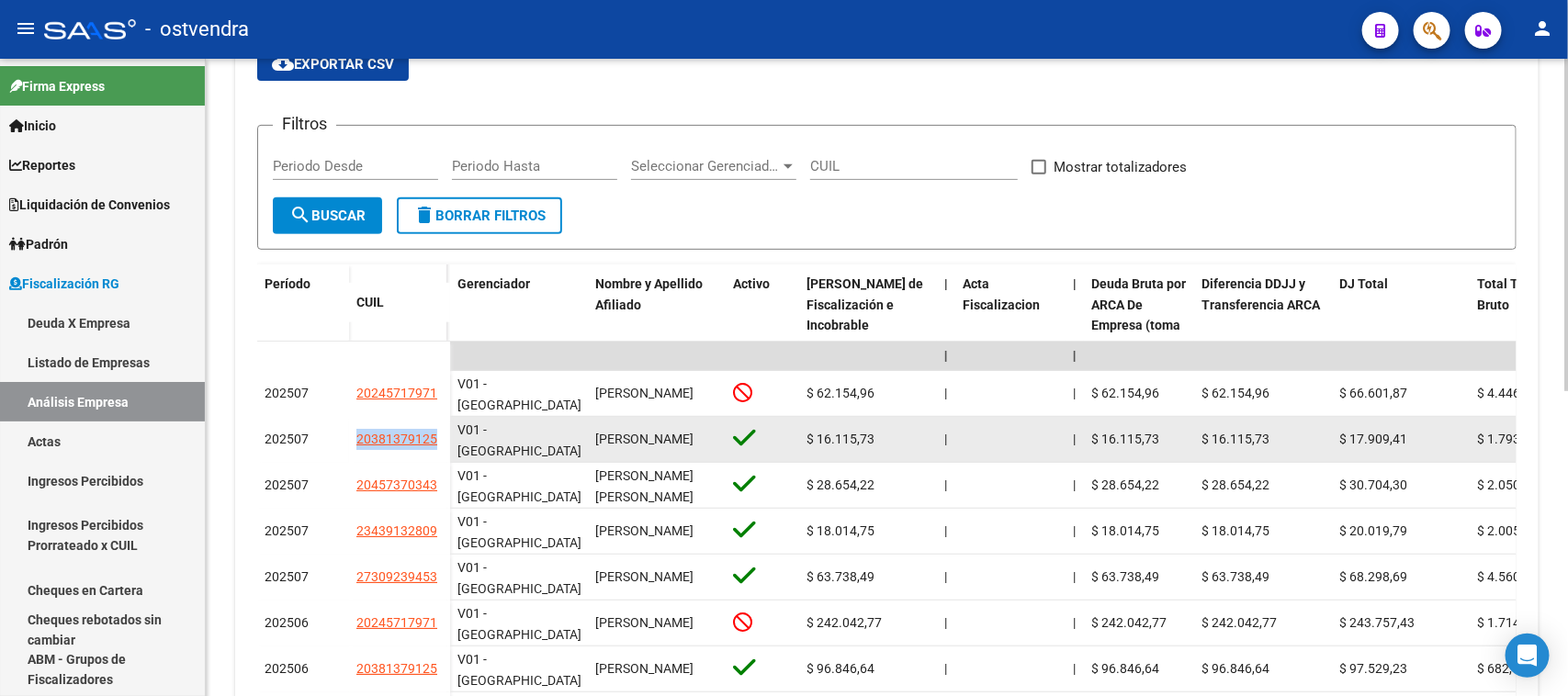
drag, startPoint x: 332, startPoint y: 438, endPoint x: 451, endPoint y: 436, distance: 119.0
copy div "20381379125"
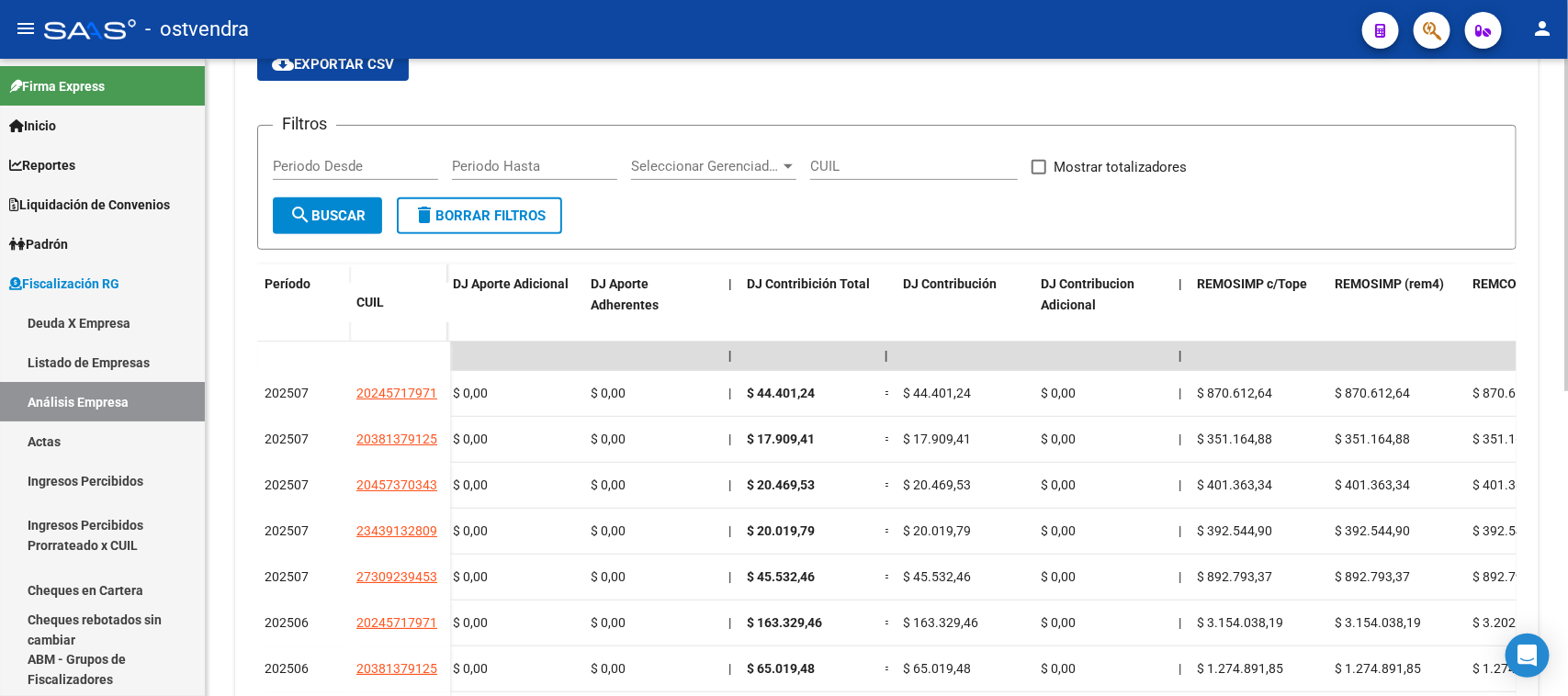
scroll to position [115, 0]
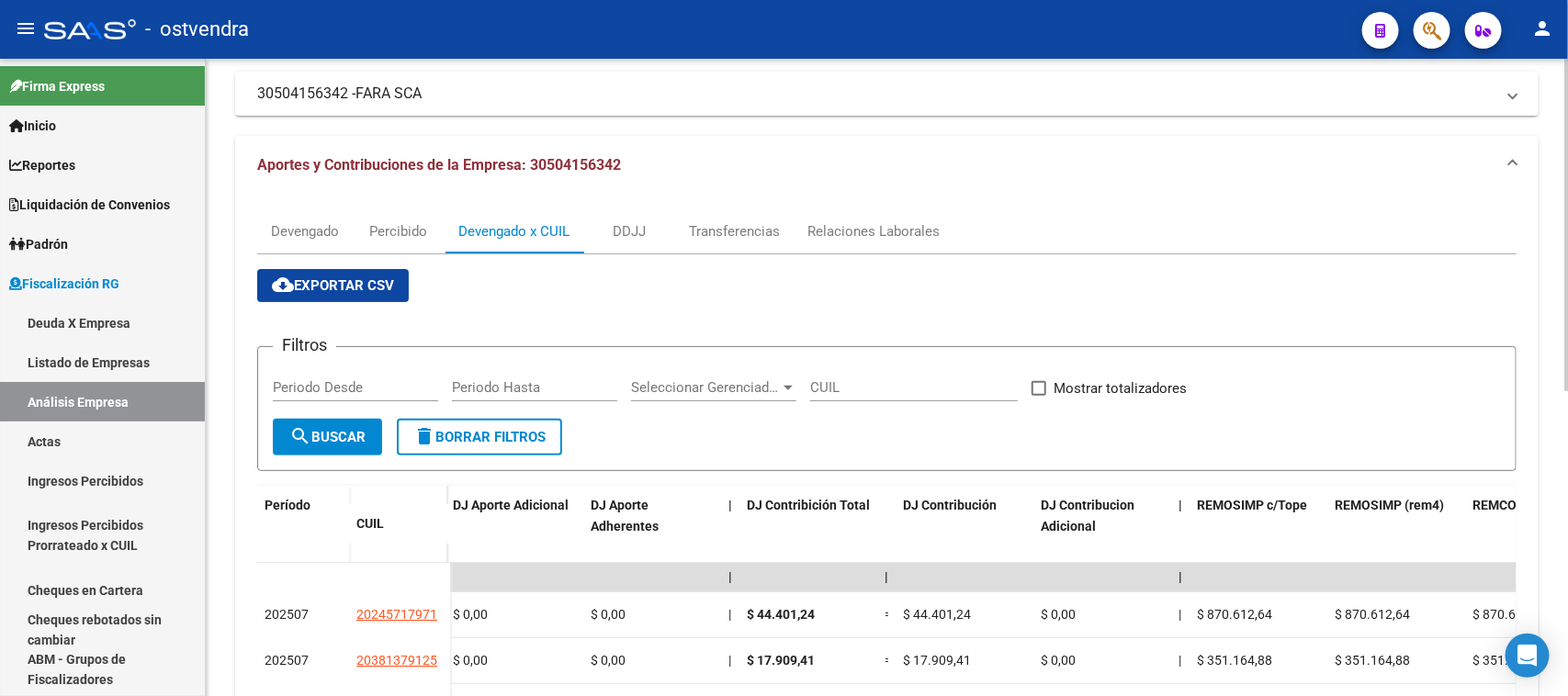
click at [1567, 183] on div at bounding box center [1566, 284] width 5 height 332
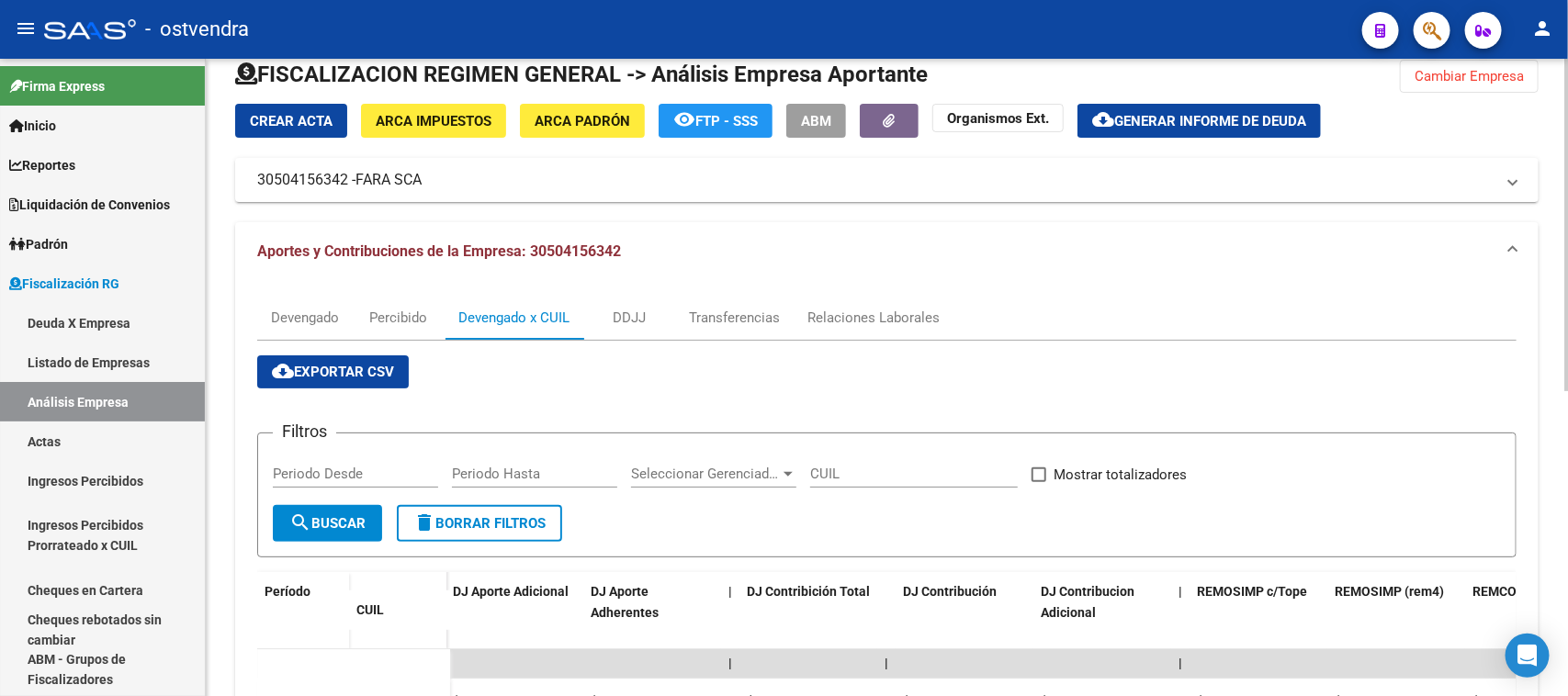
scroll to position [0, 0]
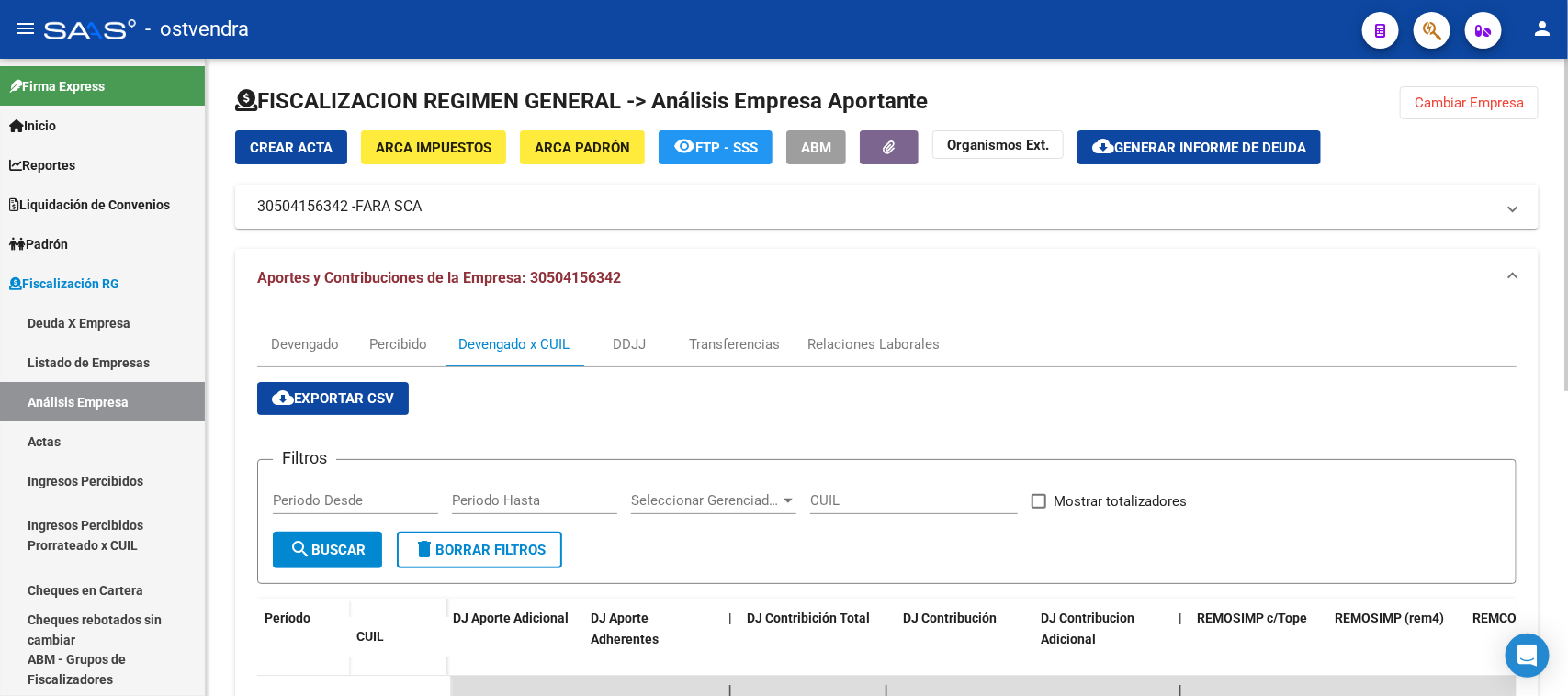
click at [1552, 194] on div "FISCALIZACION REGIMEN GENERAL -> Análisis Empresa Aportante Cambiar Empresa Cre…" at bounding box center [889, 671] width 1367 height 1228
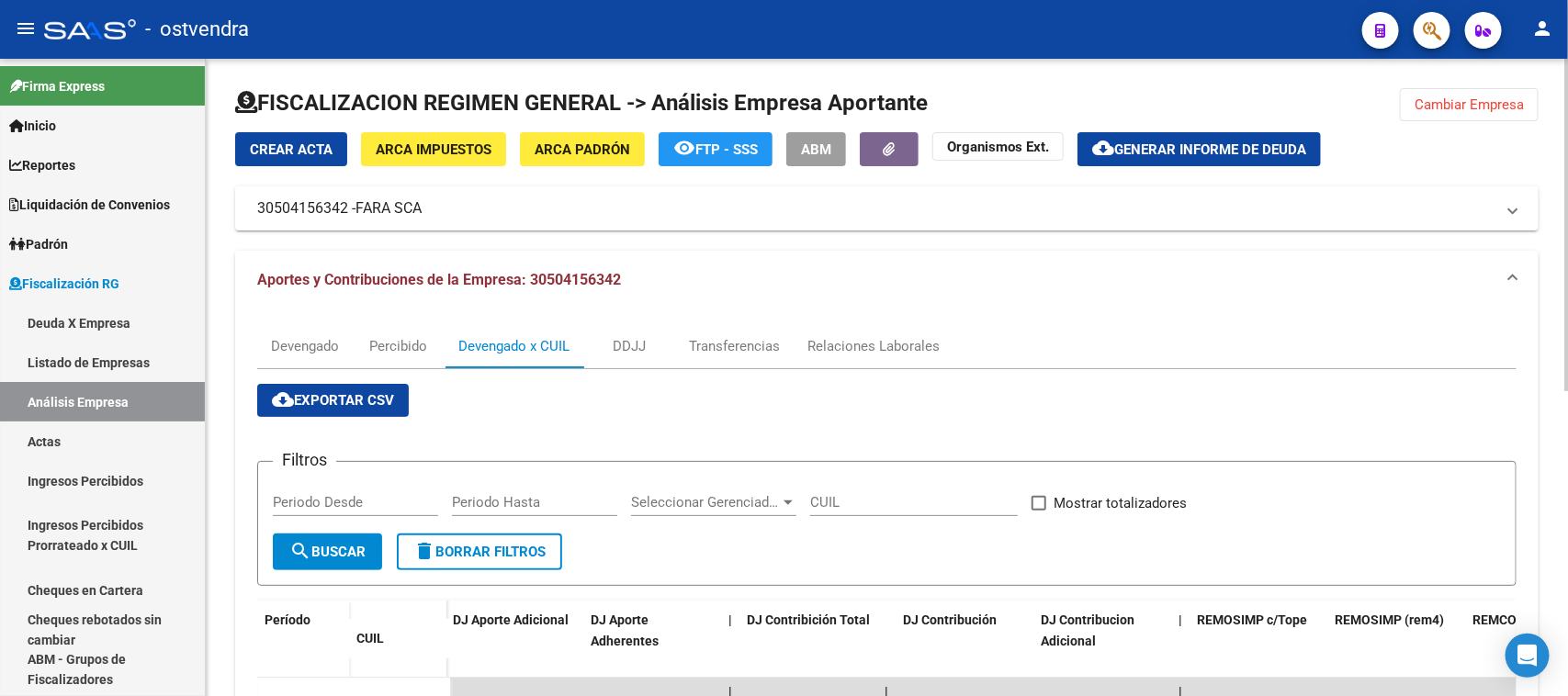
click at [1481, 115] on button "Cambiar Empresa" at bounding box center [1469, 104] width 139 height 33
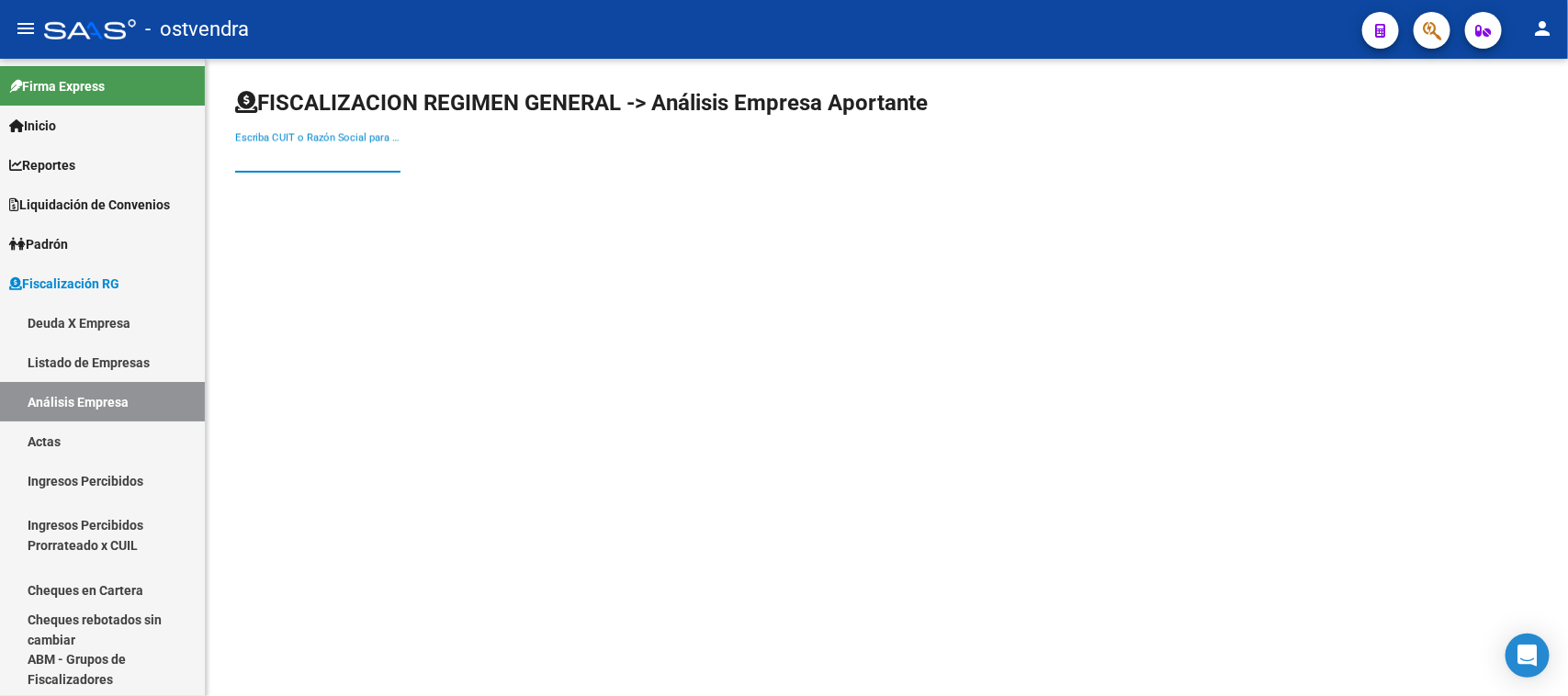
click at [364, 161] on input "Escriba CUIT o Razón Social para buscar" at bounding box center [317, 158] width 165 height 17
paste input "30500590692"
click at [350, 162] on input "30500590692" at bounding box center [317, 158] width 165 height 17
type input "30500590692"
